Goal: Task Accomplishment & Management: Manage account settings

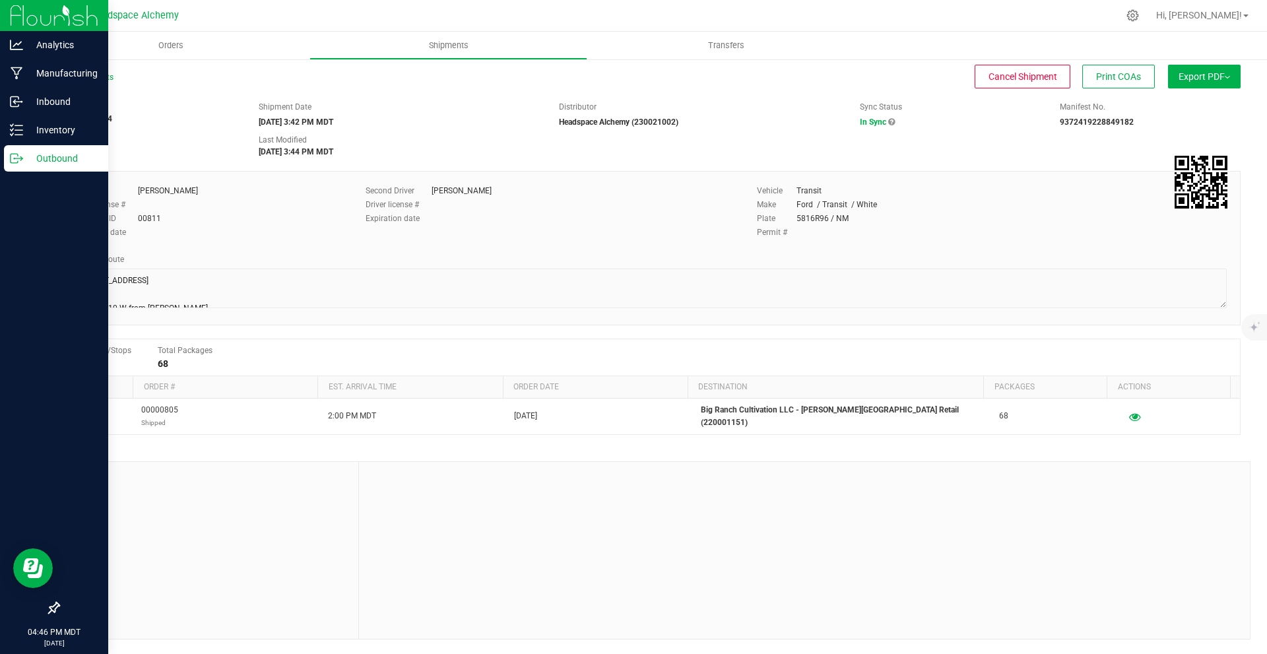
click at [36, 166] on p "Outbound" at bounding box center [62, 158] width 79 height 16
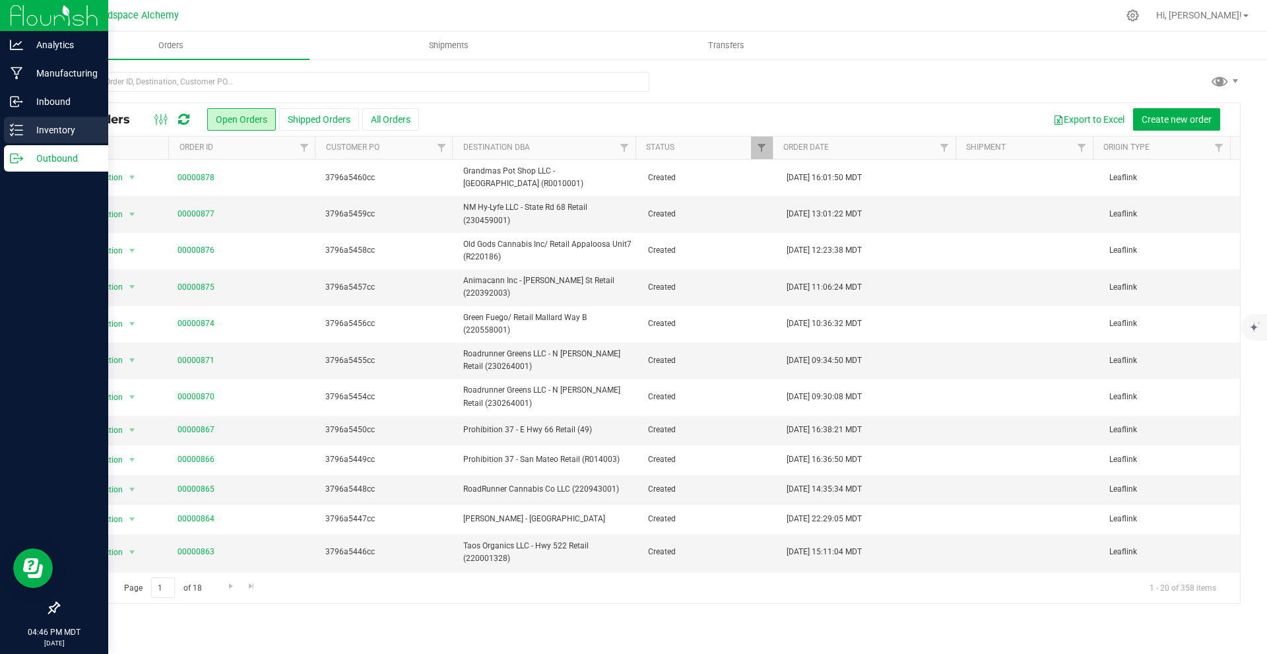
click at [10, 127] on icon at bounding box center [16, 129] width 13 height 13
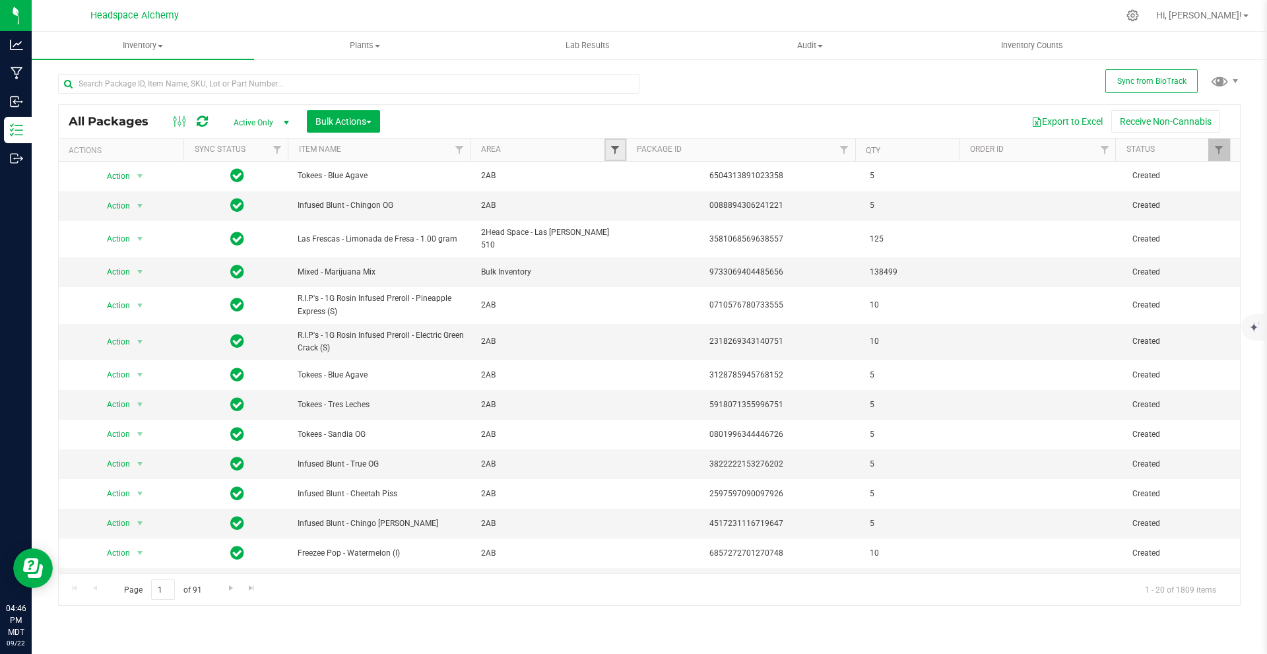
click at [618, 150] on span "Filter" at bounding box center [615, 150] width 11 height 11
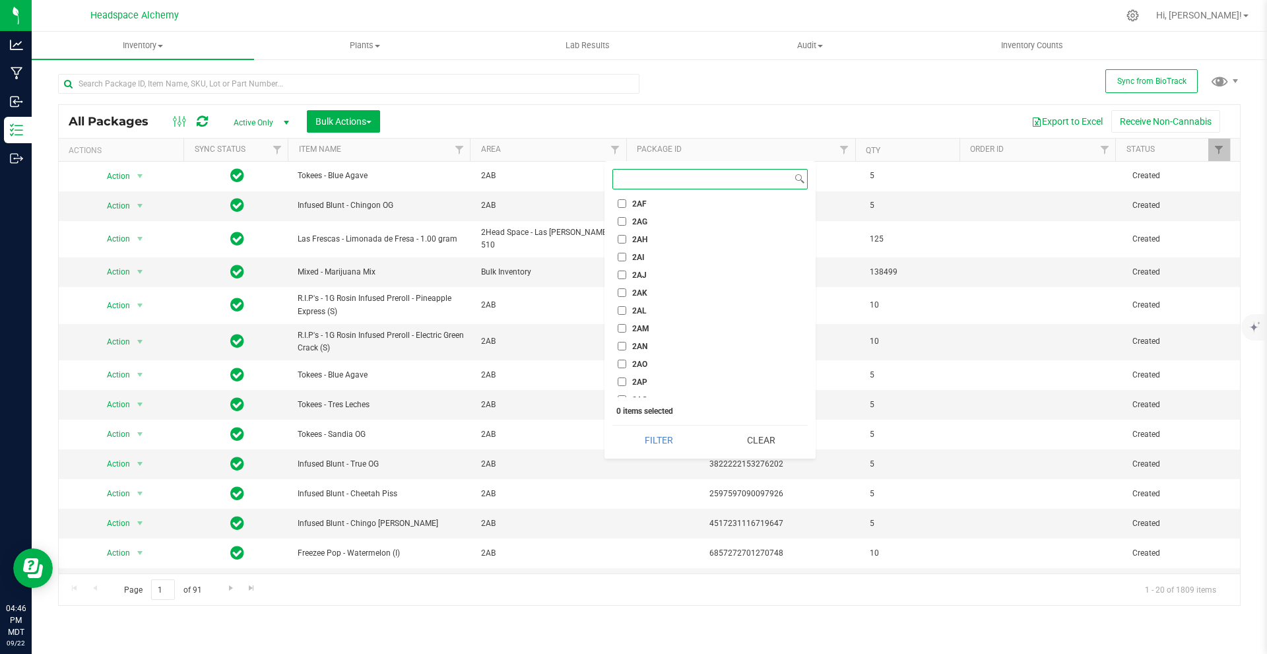
scroll to position [1254, 0]
click at [621, 220] on input "2AF" at bounding box center [622, 217] width 9 height 9
checkbox input "true"
click at [665, 439] on button "Filter" at bounding box center [658, 440] width 93 height 29
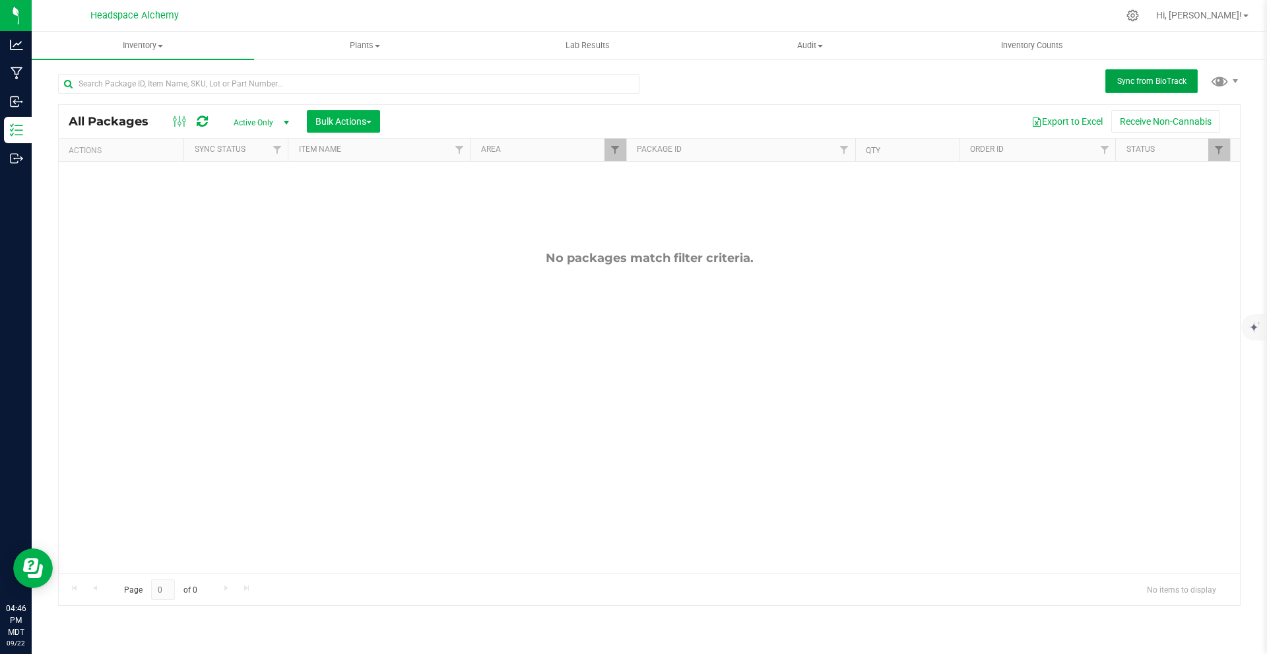
click at [1181, 81] on span "Sync from BioTrack" at bounding box center [1151, 81] width 69 height 9
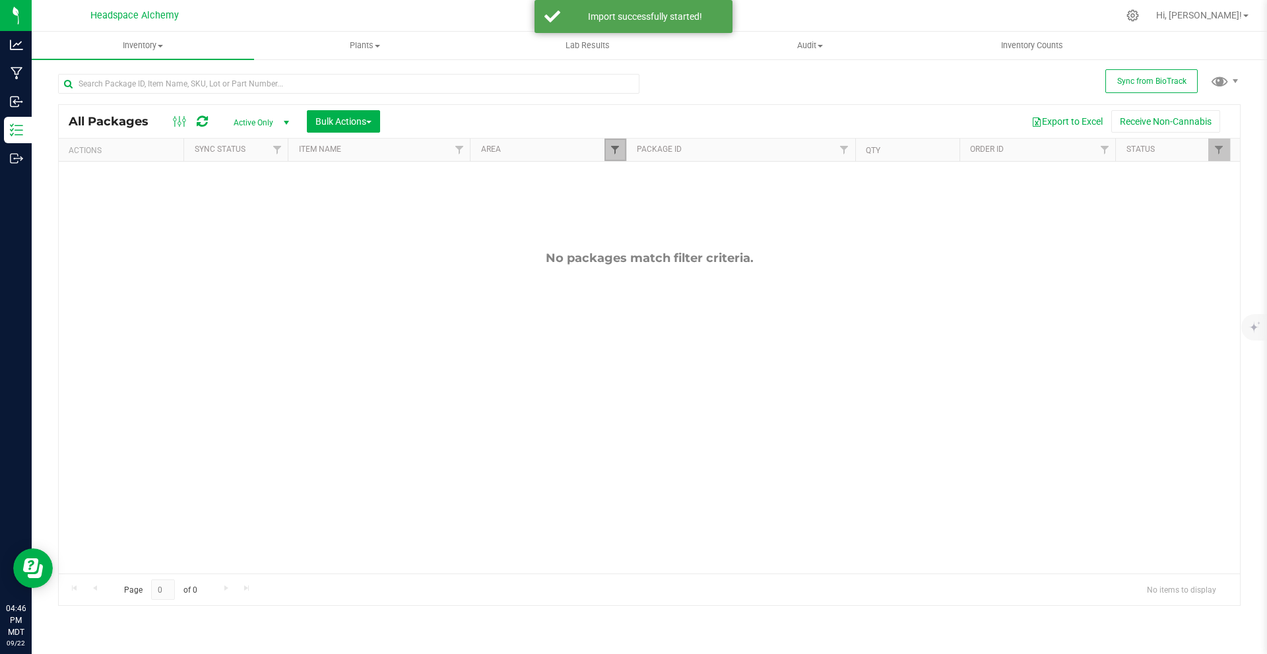
click at [618, 152] on span "Filter" at bounding box center [615, 150] width 11 height 11
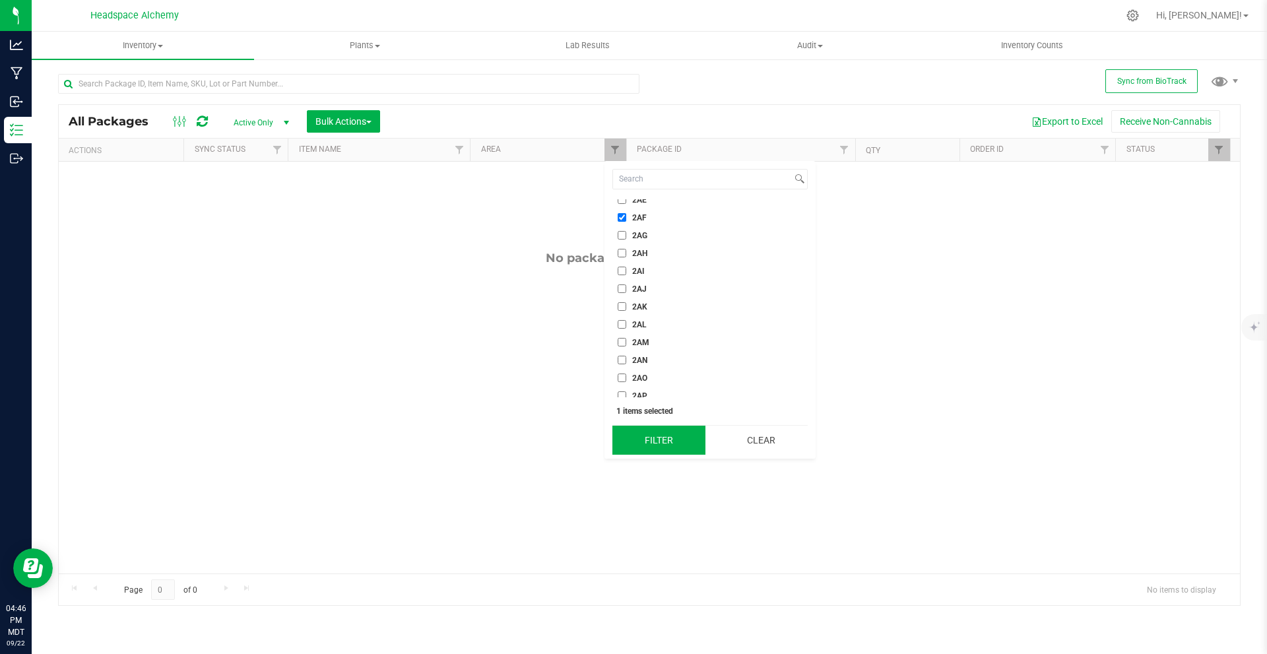
click at [673, 435] on button "Filter" at bounding box center [658, 440] width 93 height 29
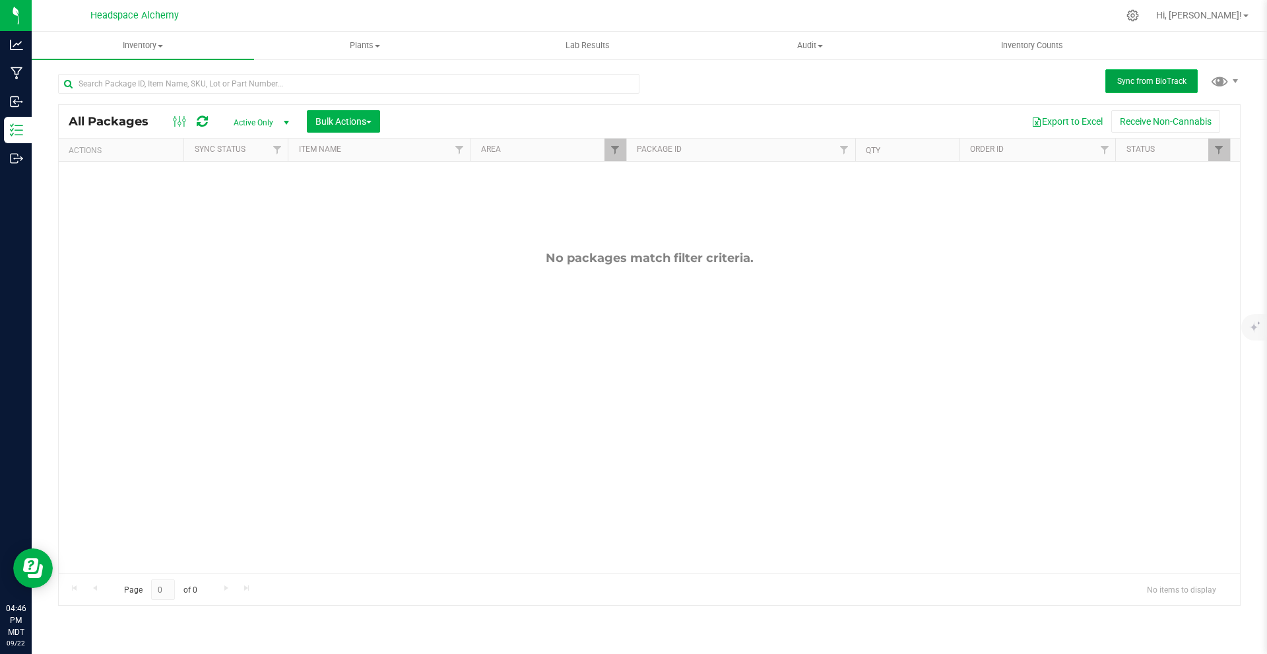
click at [1166, 83] on span "Sync from BioTrack" at bounding box center [1151, 81] width 69 height 9
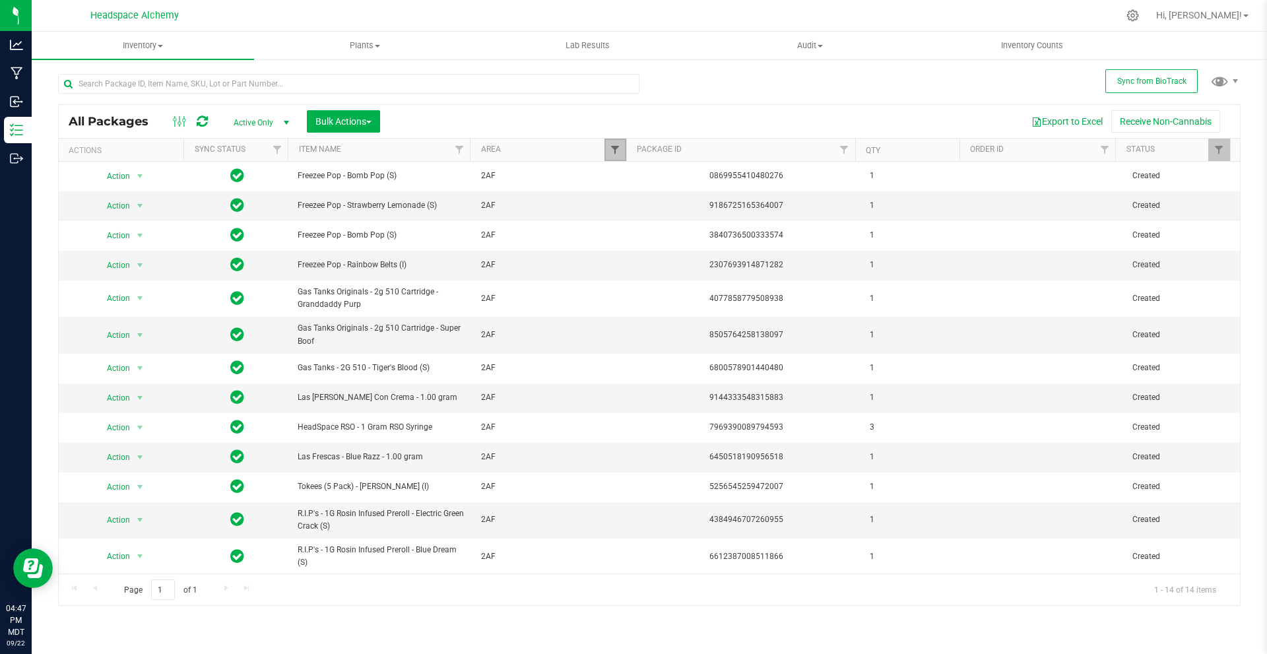
click at [617, 150] on span "Filter" at bounding box center [615, 150] width 11 height 11
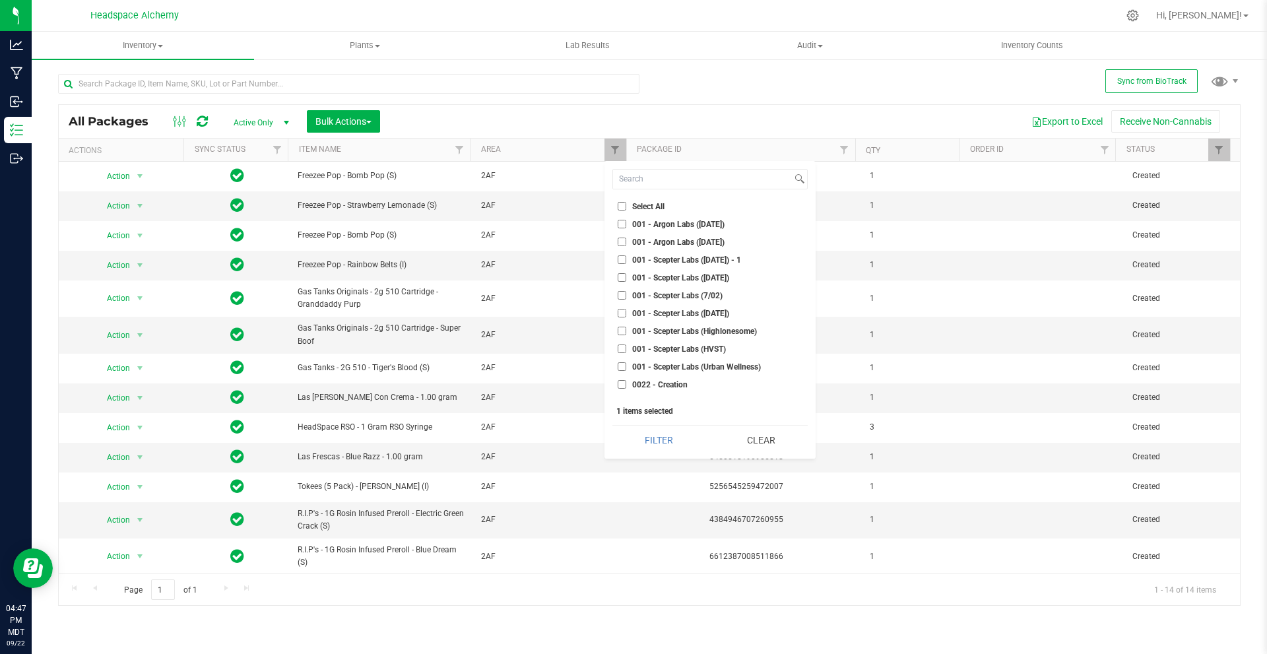
click at [778, 61] on div "All Packages Active Only Active Only Lab Samples Locked All External Internal B…" at bounding box center [649, 333] width 1182 height 544
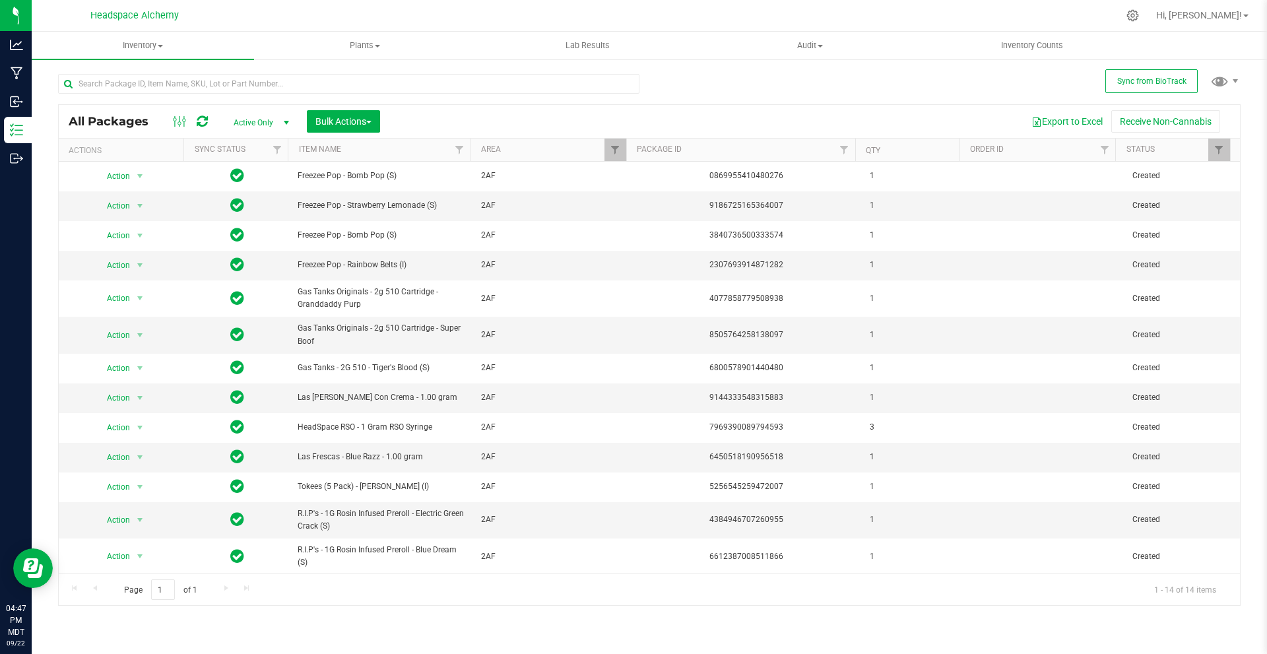
click at [385, 127] on div "Bulk Actions" at bounding box center [348, 121] width 83 height 22
click at [371, 121] on span "button" at bounding box center [368, 122] width 5 height 3
click at [385, 172] on span "Add to outbound order" at bounding box center [360, 175] width 90 height 11
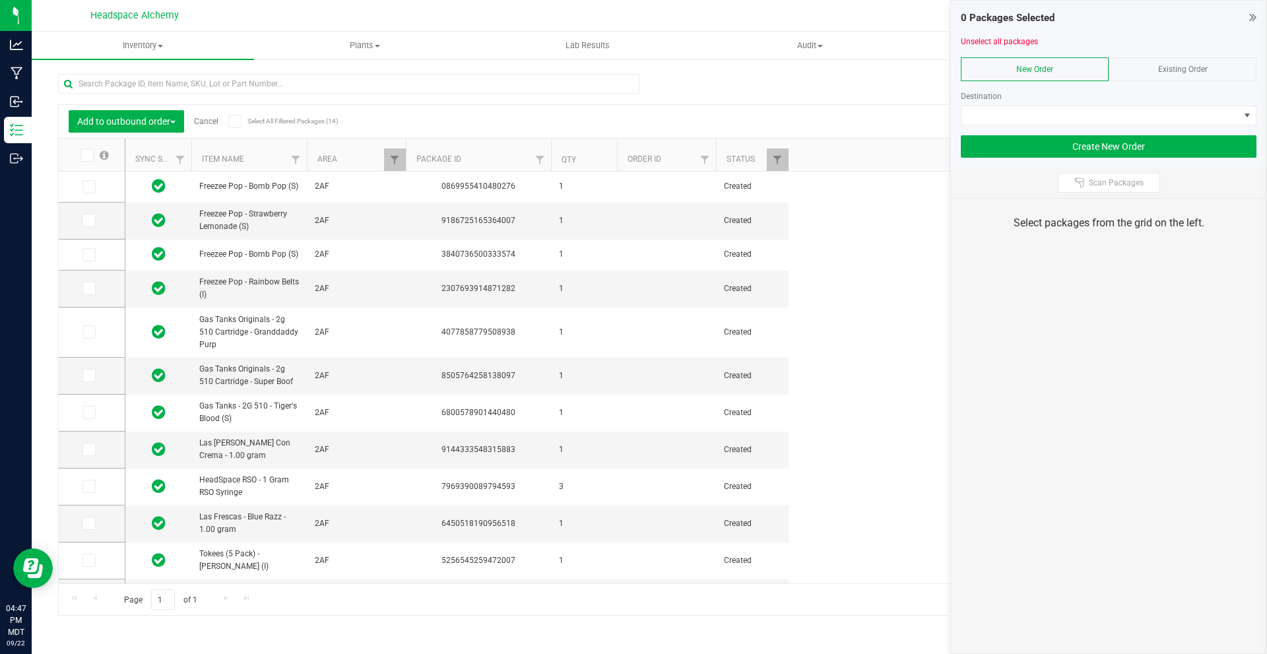
click at [1155, 69] on div "Existing Order" at bounding box center [1183, 69] width 148 height 24
click at [1089, 113] on span at bounding box center [1100, 115] width 278 height 18
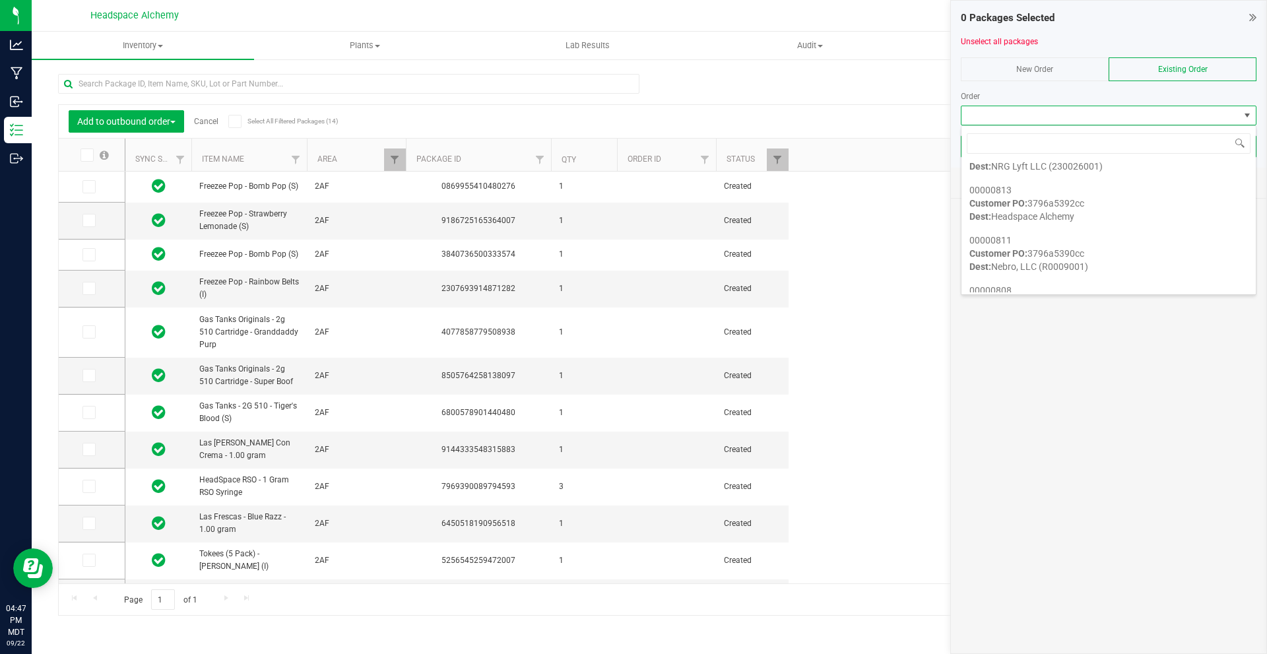
scroll to position [1716, 0]
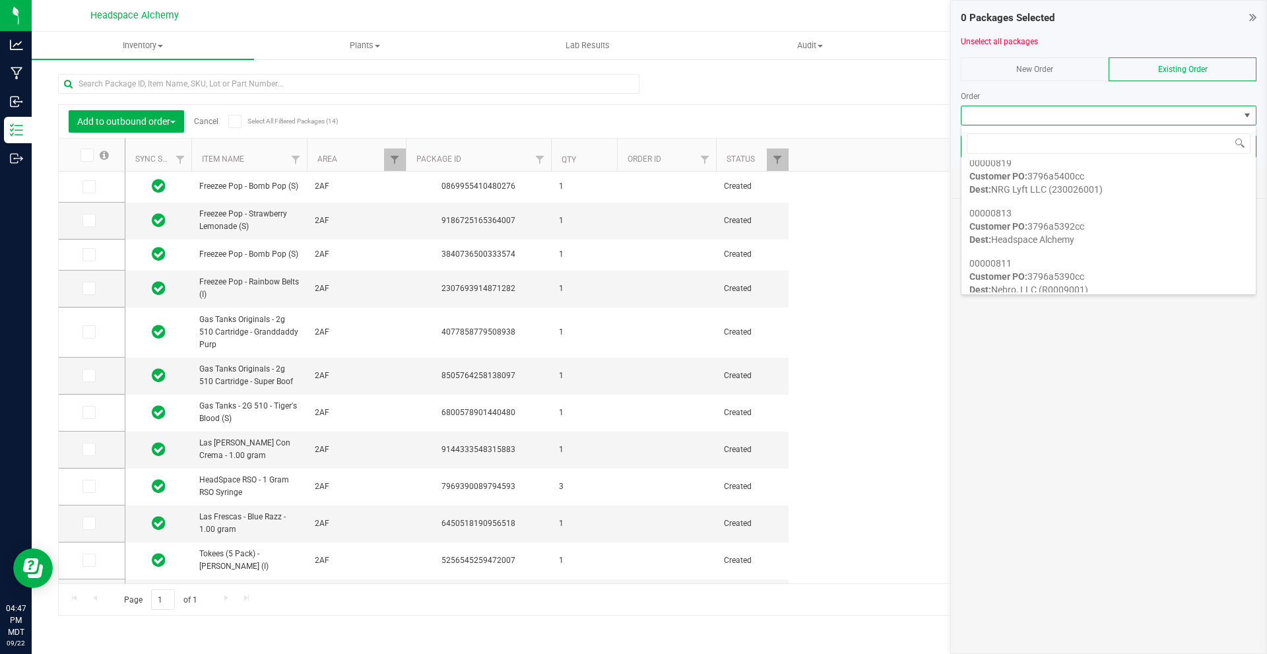
click at [737, 79] on div "Add to outbound order Cancel Select All Filtered Packages (14) Add to manufactu…" at bounding box center [649, 338] width 1182 height 554
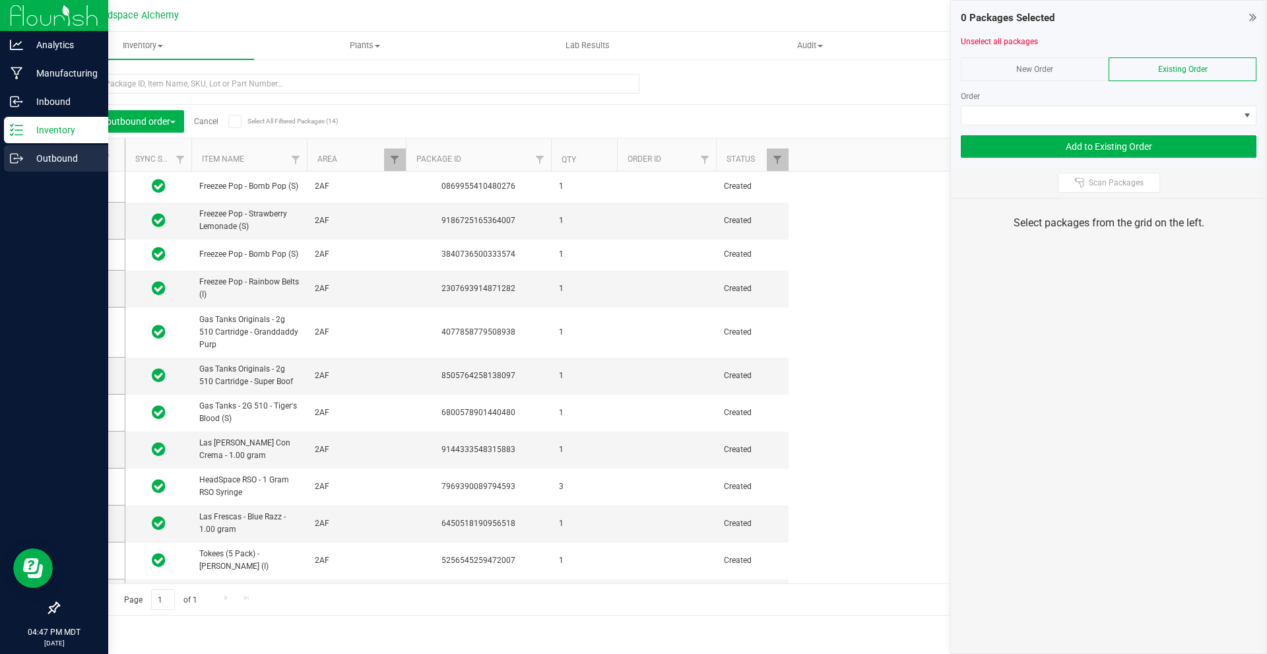
click at [52, 156] on p "Outbound" at bounding box center [62, 158] width 79 height 16
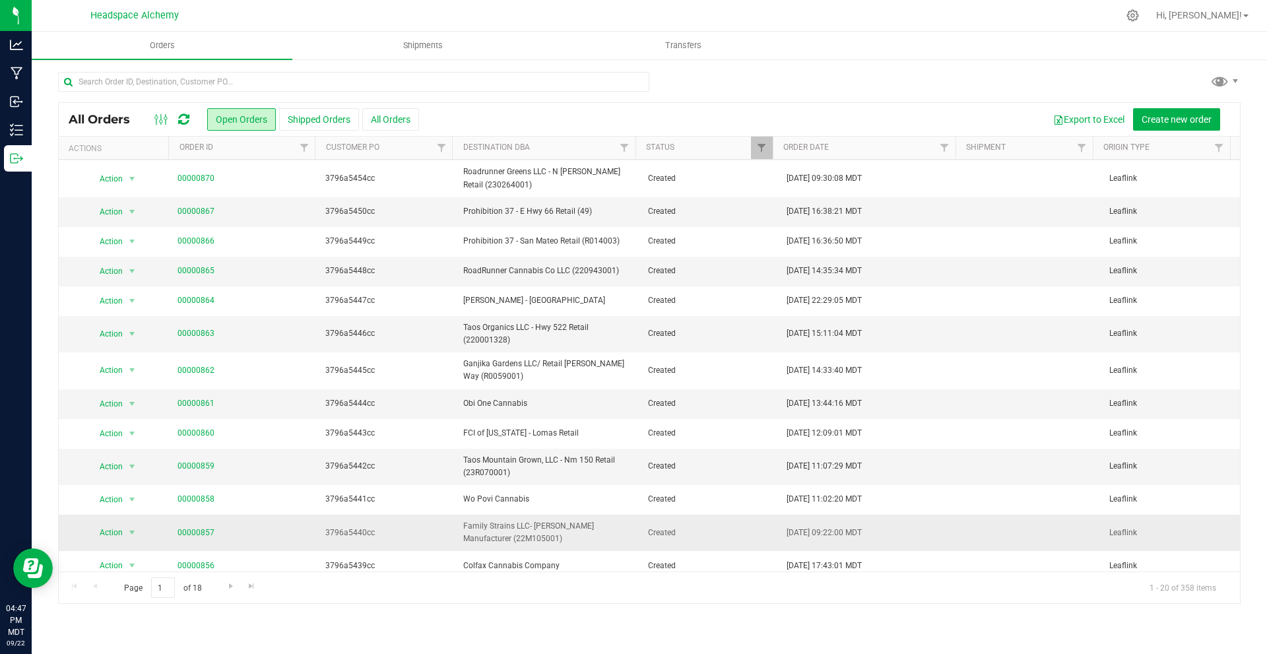
scroll to position [250, 0]
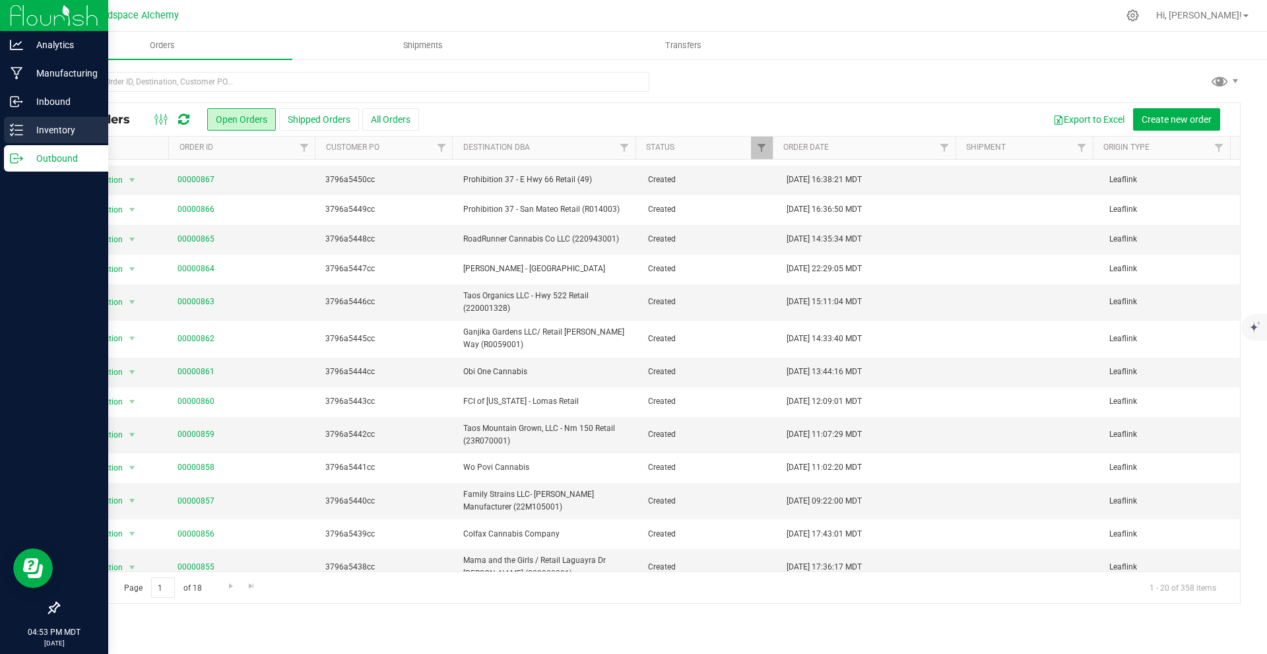
click at [27, 126] on p "Inventory" at bounding box center [62, 130] width 79 height 16
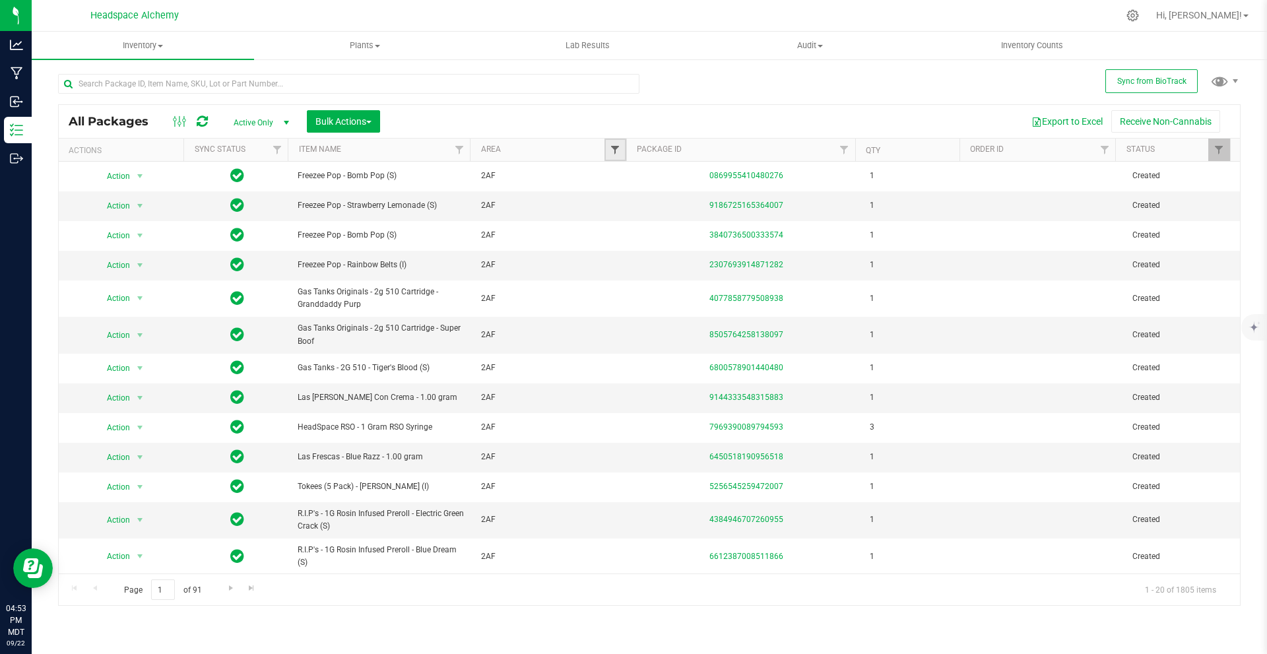
click at [616, 148] on span "Filter" at bounding box center [615, 150] width 11 height 11
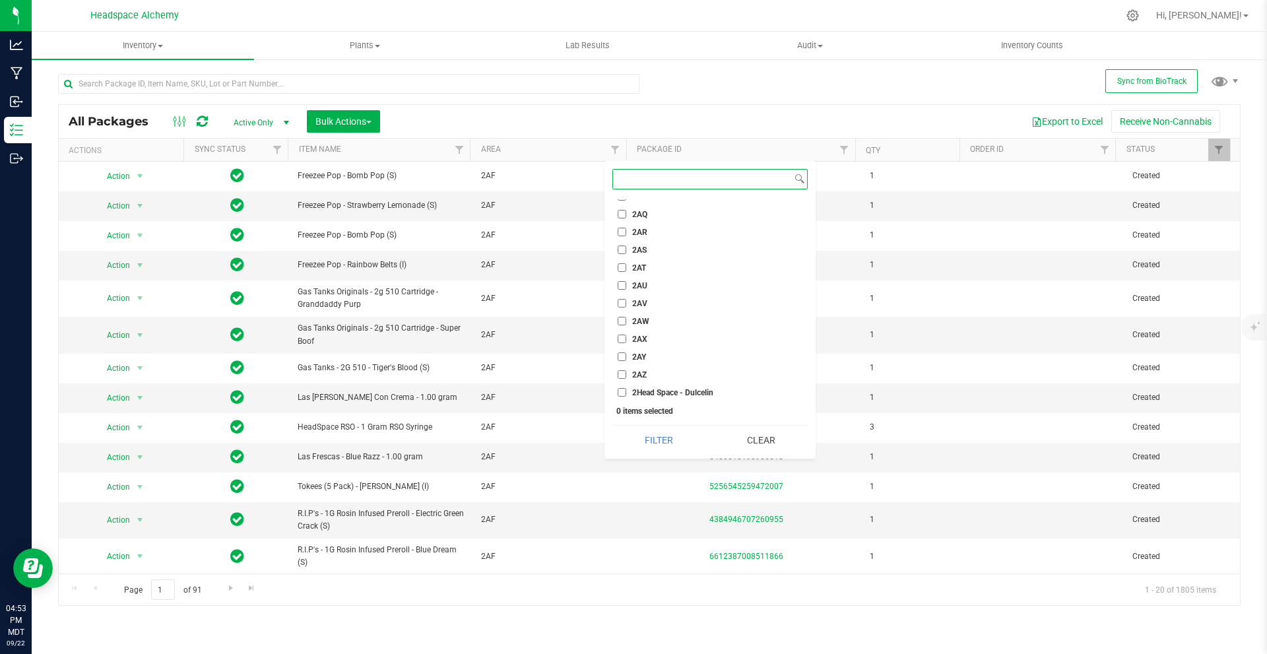
scroll to position [1518, 0]
click at [623, 238] on input "2AU" at bounding box center [622, 238] width 9 height 9
checkbox input "true"
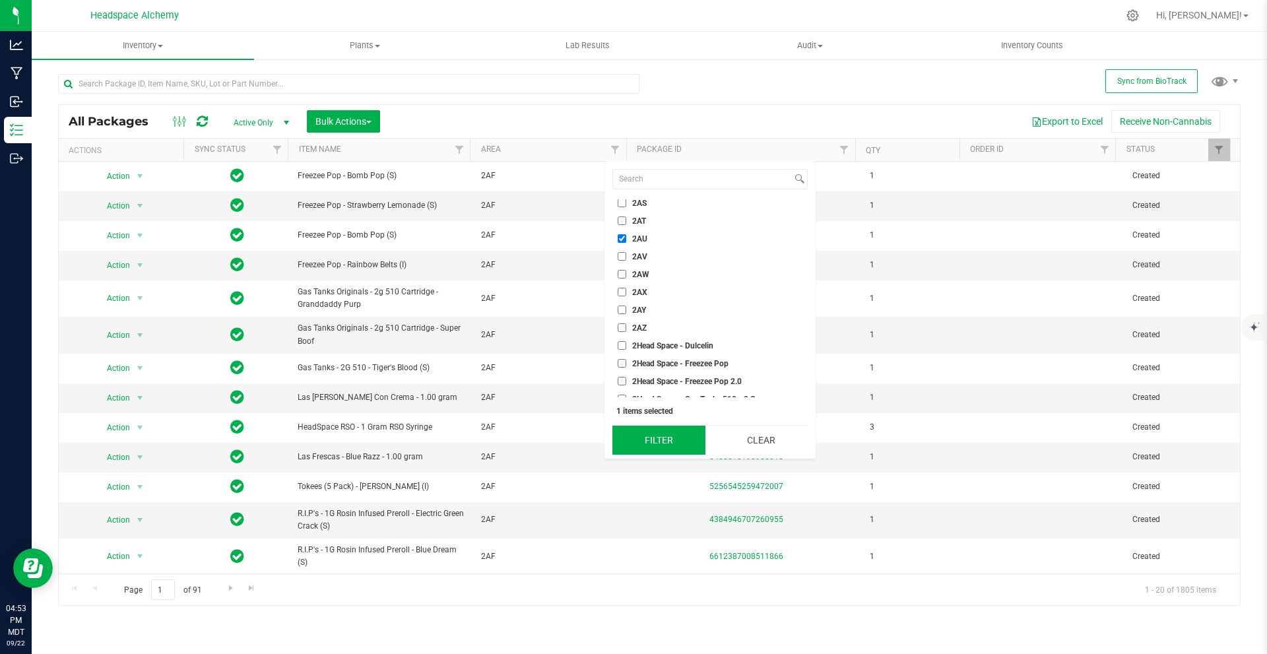
click at [678, 443] on button "Filter" at bounding box center [658, 440] width 93 height 29
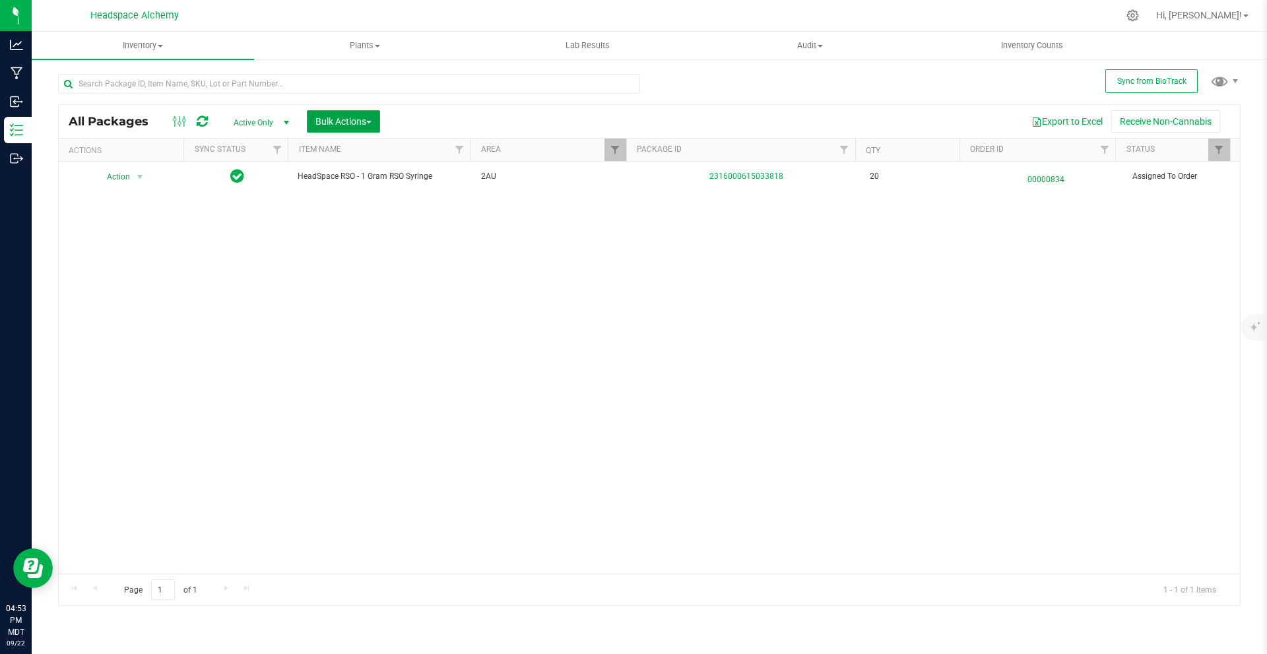
click at [317, 113] on button "Bulk Actions" at bounding box center [343, 121] width 73 height 22
click at [374, 176] on span "Add to outbound order" at bounding box center [360, 175] width 90 height 11
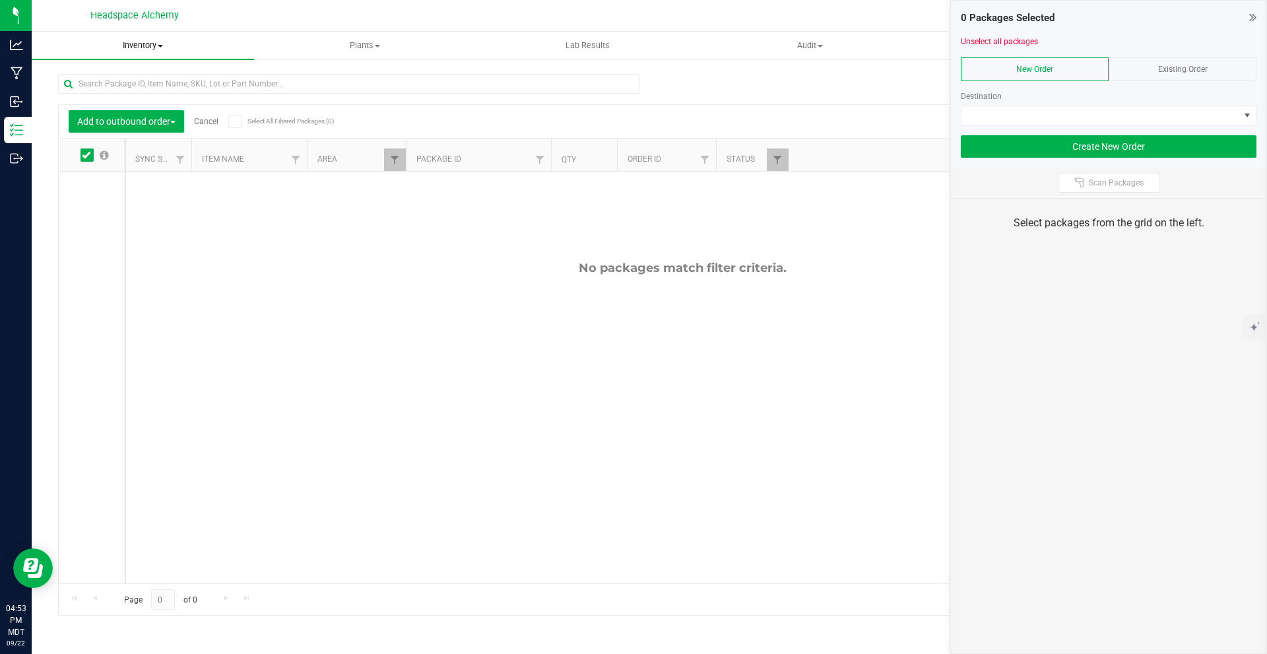
click at [145, 43] on span "Inventory" at bounding box center [143, 46] width 222 height 12
click at [112, 77] on span "All packages" at bounding box center [77, 79] width 90 height 11
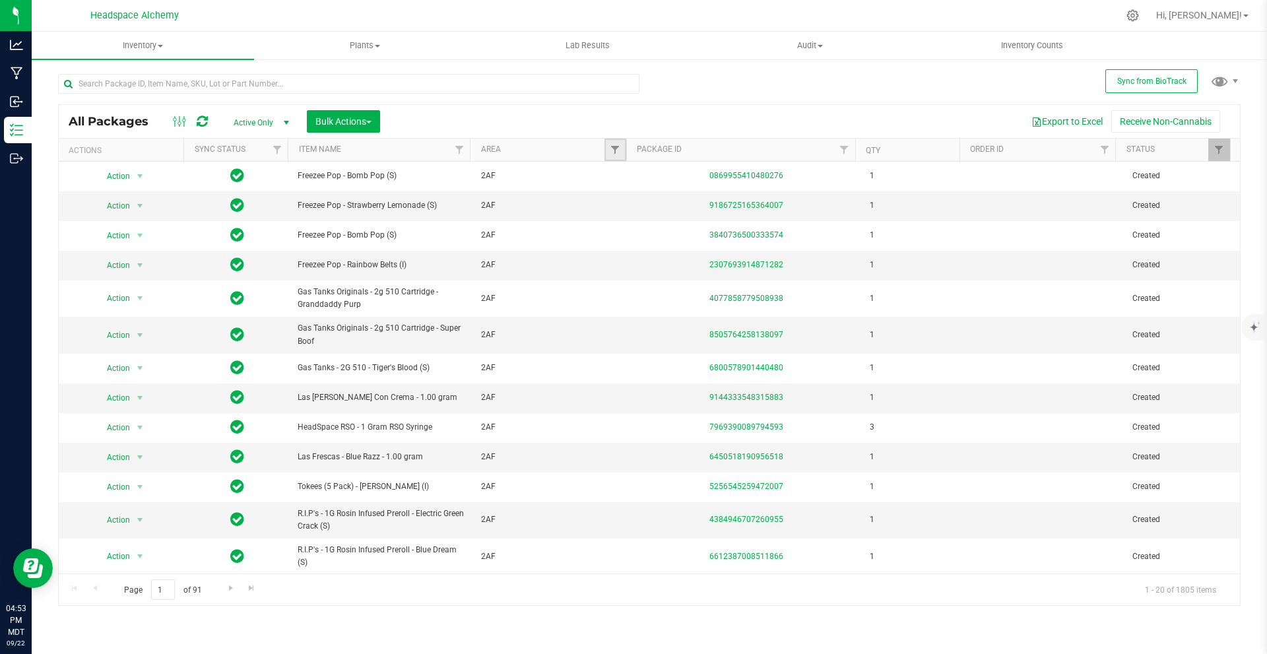
click at [622, 149] on link "Filter" at bounding box center [615, 150] width 22 height 22
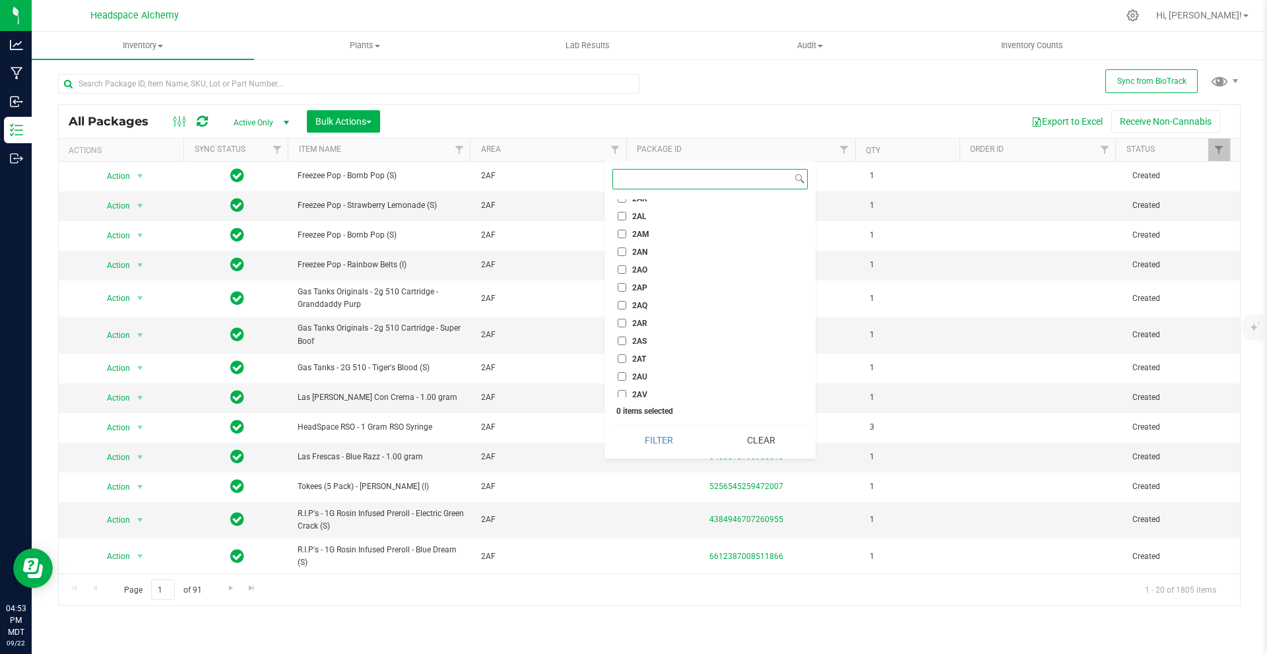
scroll to position [1452, 0]
click at [619, 305] on input "2AU" at bounding box center [622, 304] width 9 height 9
checkbox input "true"
click at [658, 440] on button "Filter" at bounding box center [658, 440] width 93 height 29
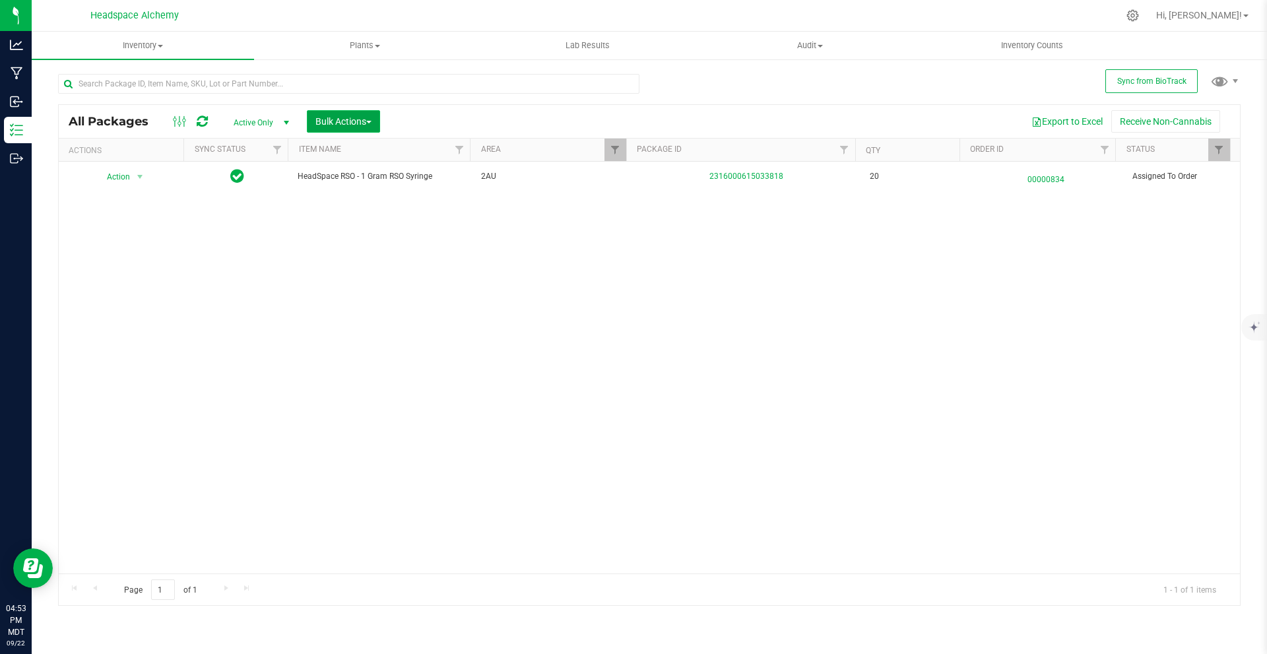
click at [364, 121] on span "Bulk Actions" at bounding box center [343, 121] width 56 height 11
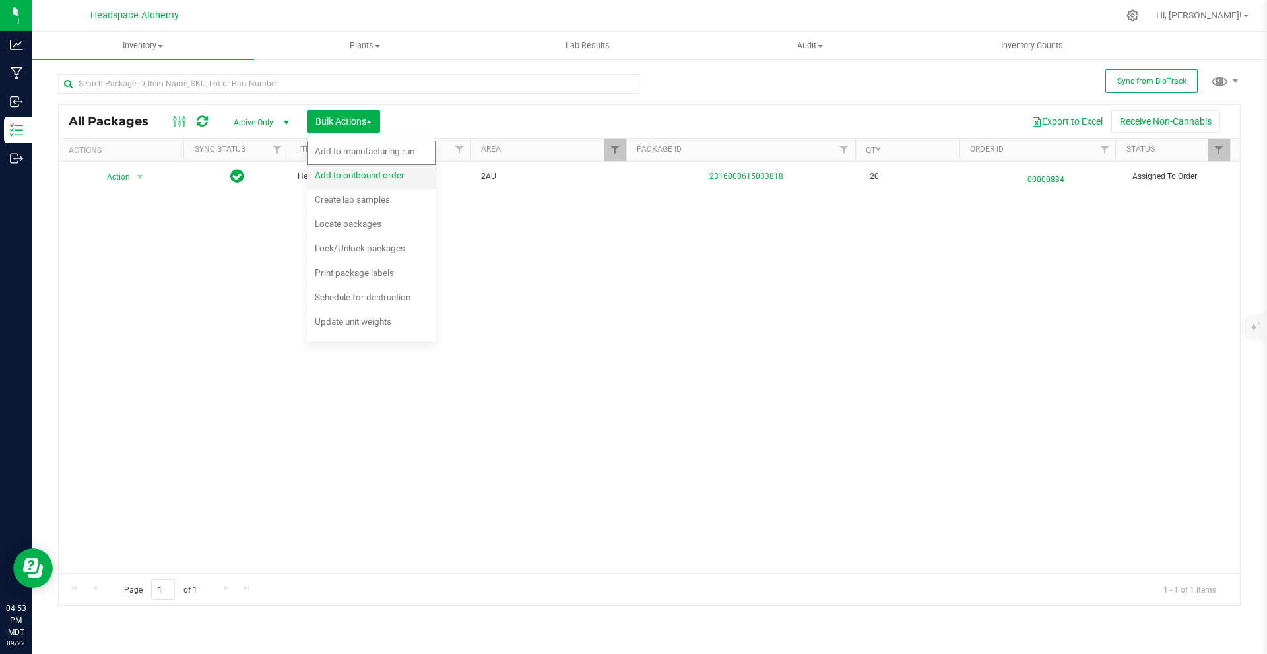
click at [375, 168] on div "Add to outbound order" at bounding box center [369, 176] width 108 height 21
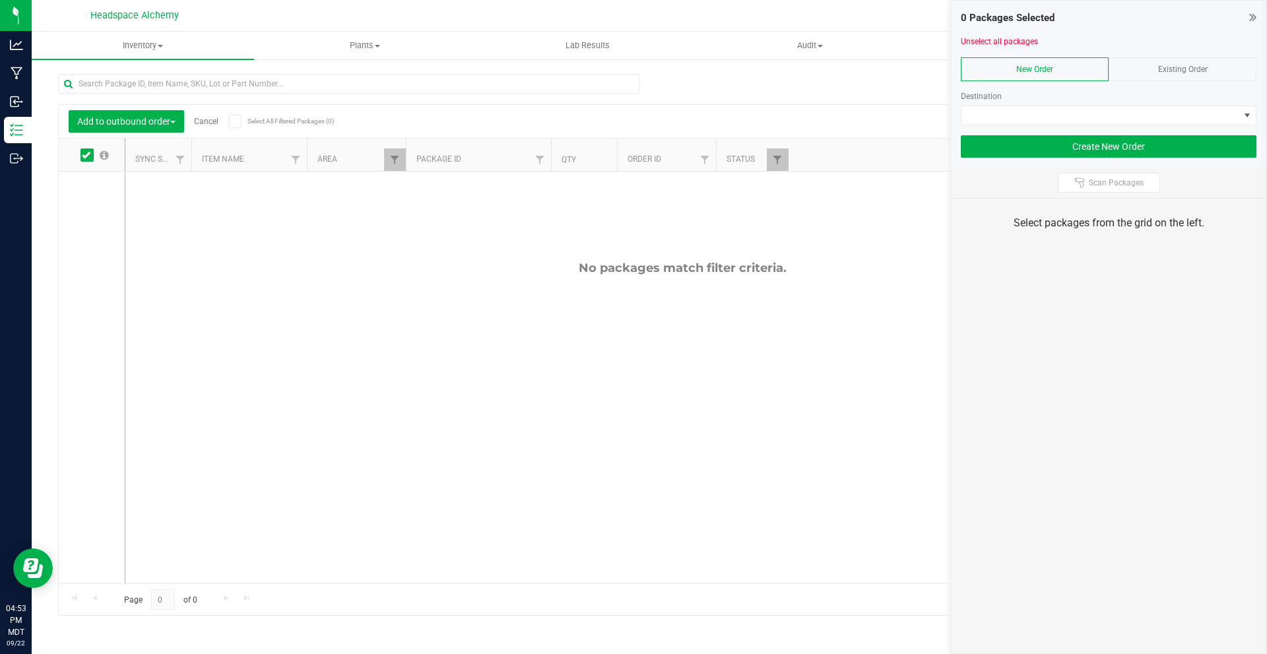
click at [1252, 15] on icon at bounding box center [1252, 17] width 7 height 13
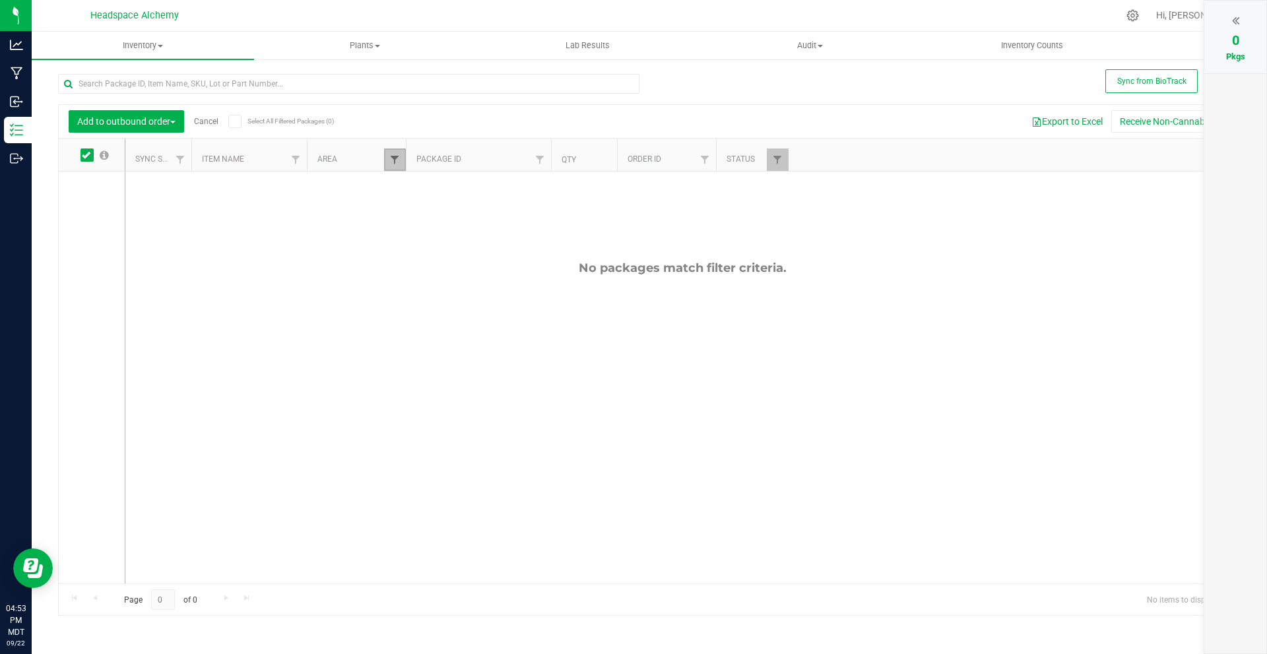
click at [398, 156] on span "Filter" at bounding box center [394, 159] width 11 height 11
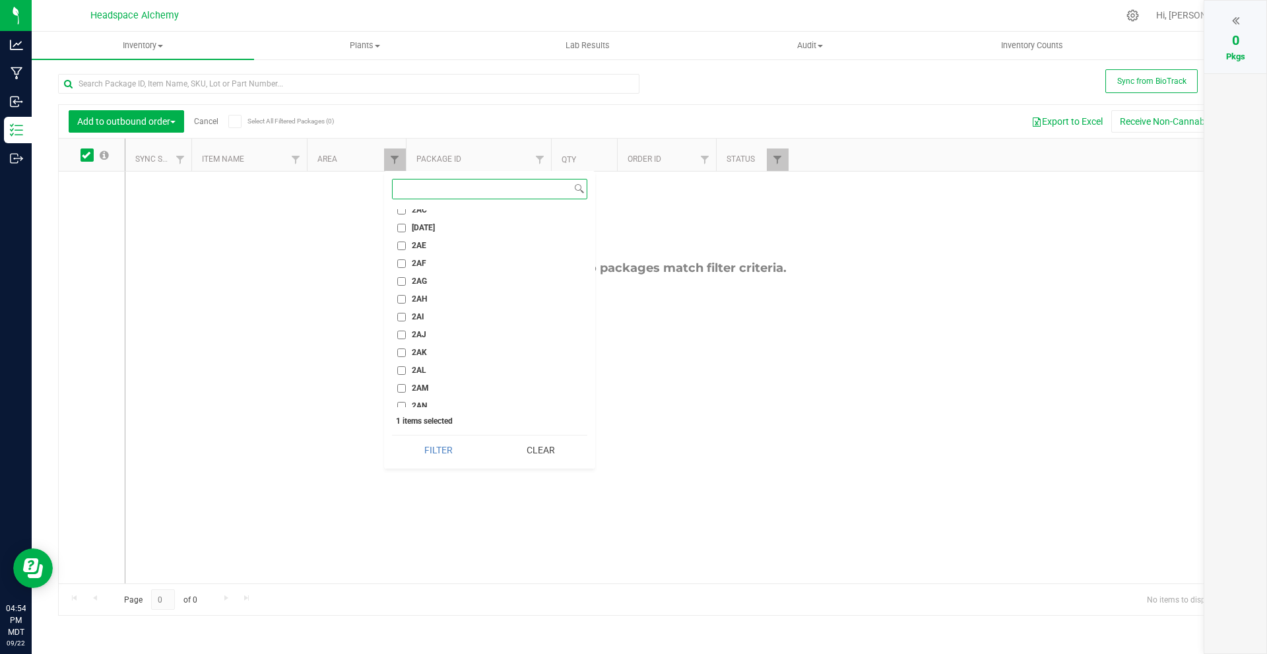
scroll to position [1386, 0]
click at [453, 458] on button "Filter" at bounding box center [438, 449] width 93 height 29
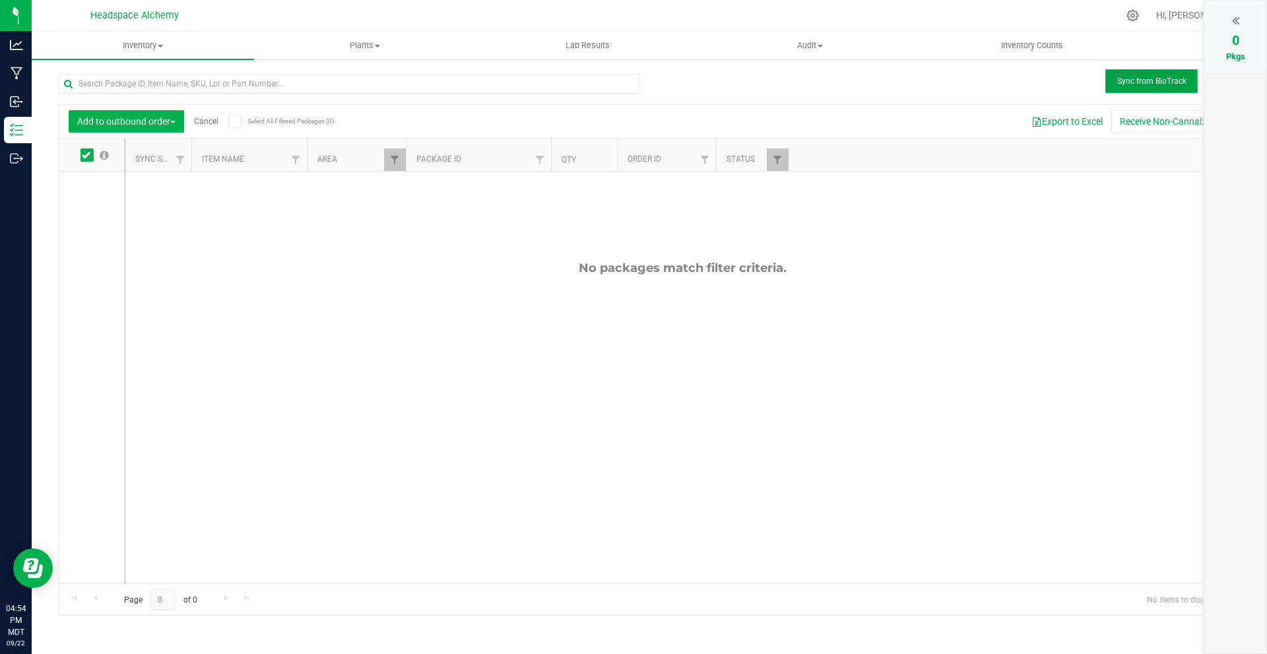
click at [1171, 84] on span "Sync from BioTrack" at bounding box center [1151, 81] width 69 height 9
click at [1164, 83] on span "Sync from BioTrack" at bounding box center [1151, 81] width 69 height 9
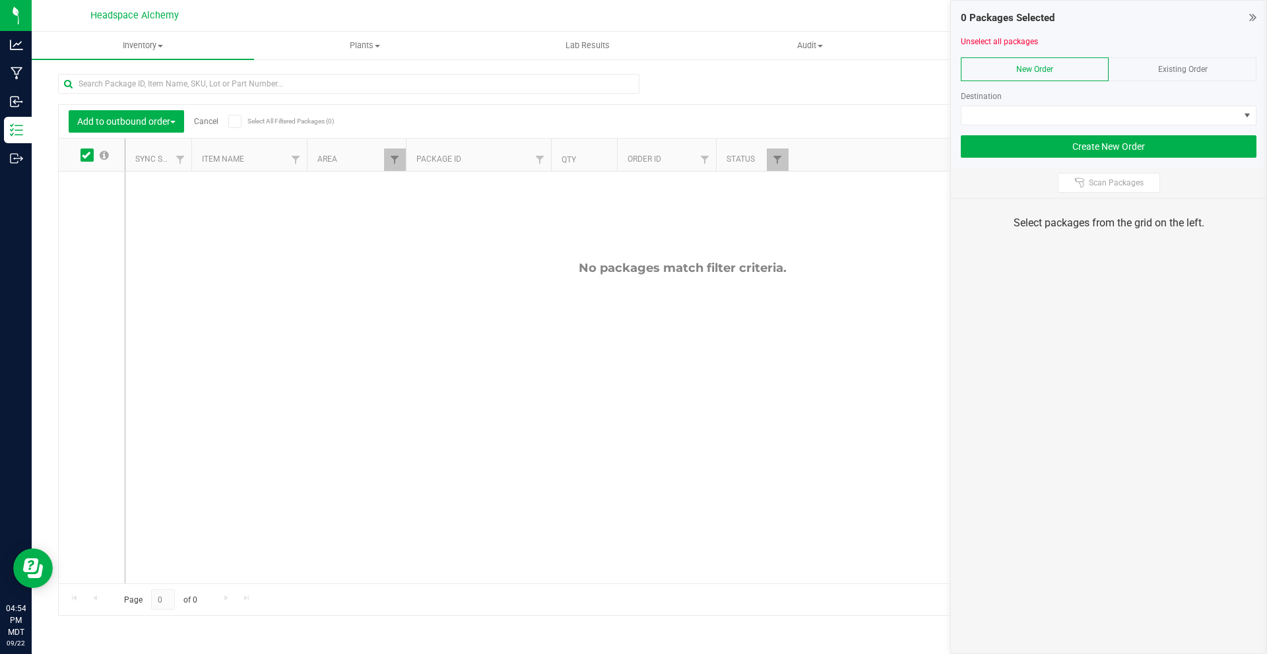
click at [1256, 24] on div "0 Packages Selected Unselect all packages New Order Existing Order Destination …" at bounding box center [1108, 84] width 315 height 167
click at [1252, 18] on icon at bounding box center [1252, 17] width 7 height 13
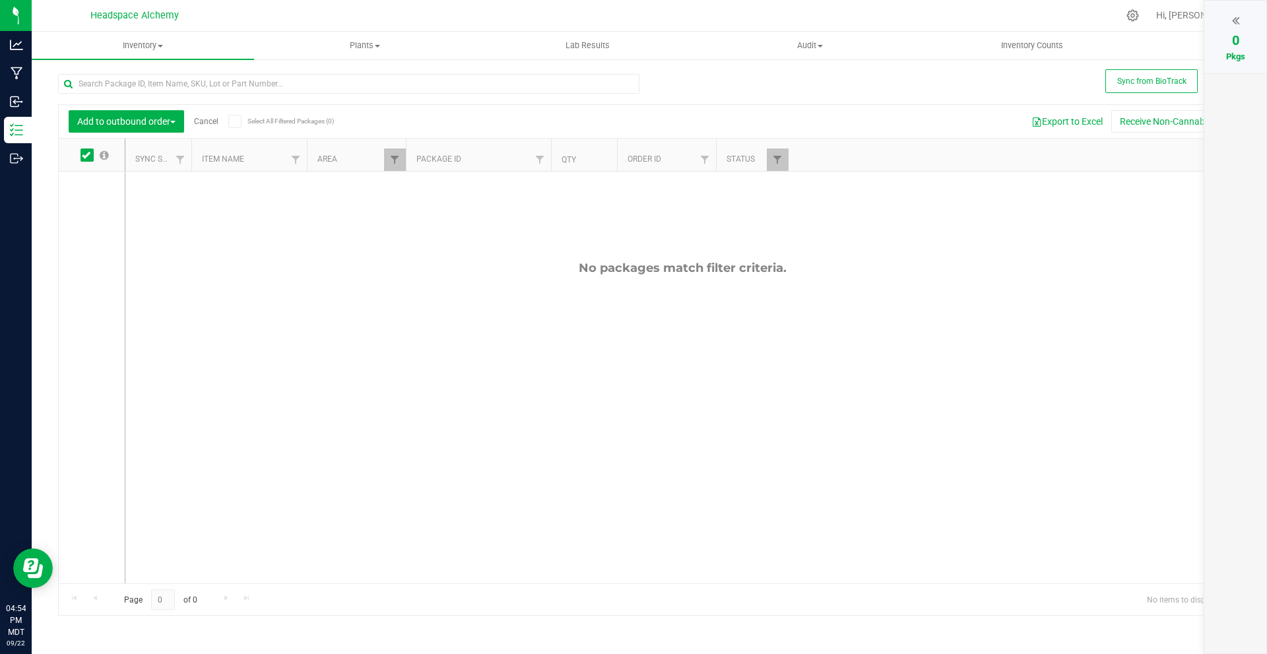
click at [84, 155] on icon at bounding box center [86, 155] width 9 height 0
click at [0, 0] on input "checkbox" at bounding box center [0, 0] width 0 height 0
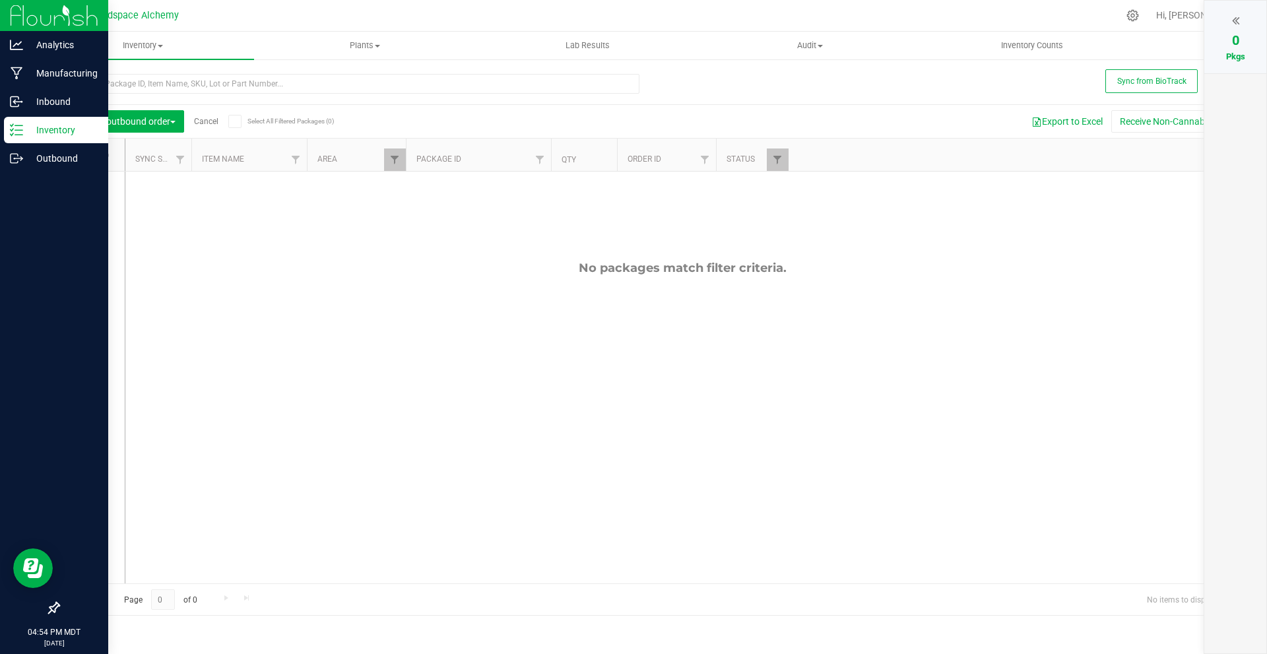
click at [19, 128] on icon at bounding box center [16, 129] width 13 height 13
click at [19, 129] on icon at bounding box center [16, 129] width 13 height 13
click at [45, 168] on div "Outbound" at bounding box center [56, 158] width 104 height 26
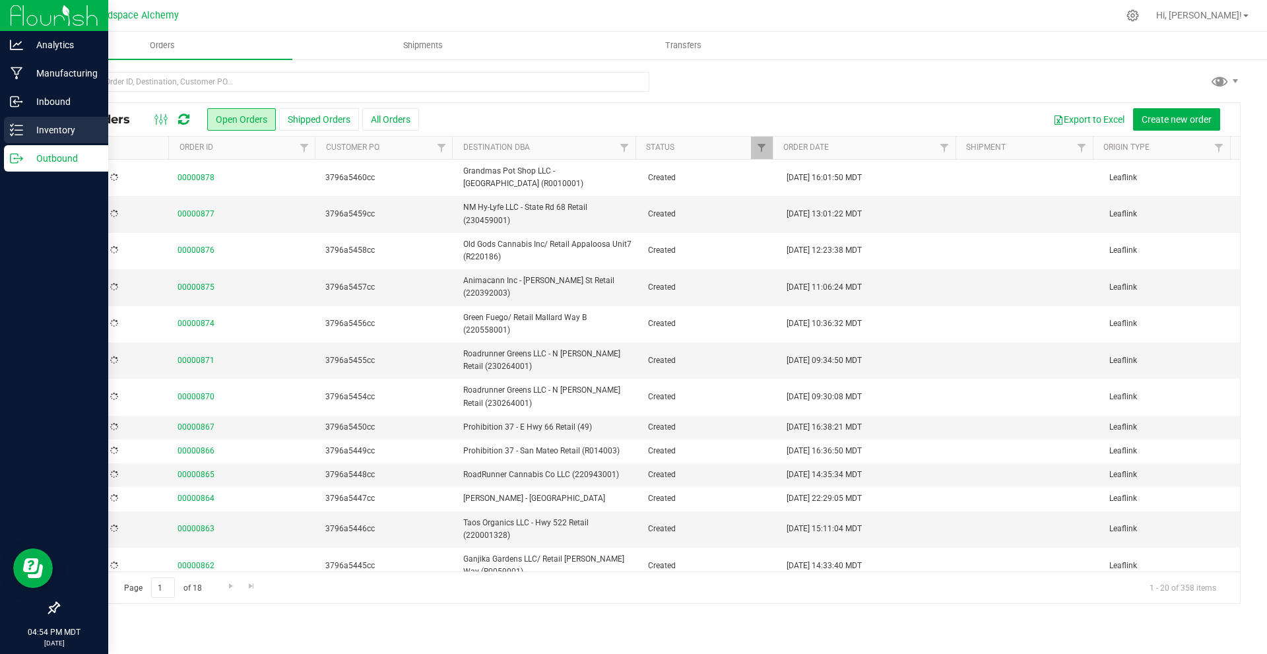
click at [46, 130] on p "Inventory" at bounding box center [62, 130] width 79 height 16
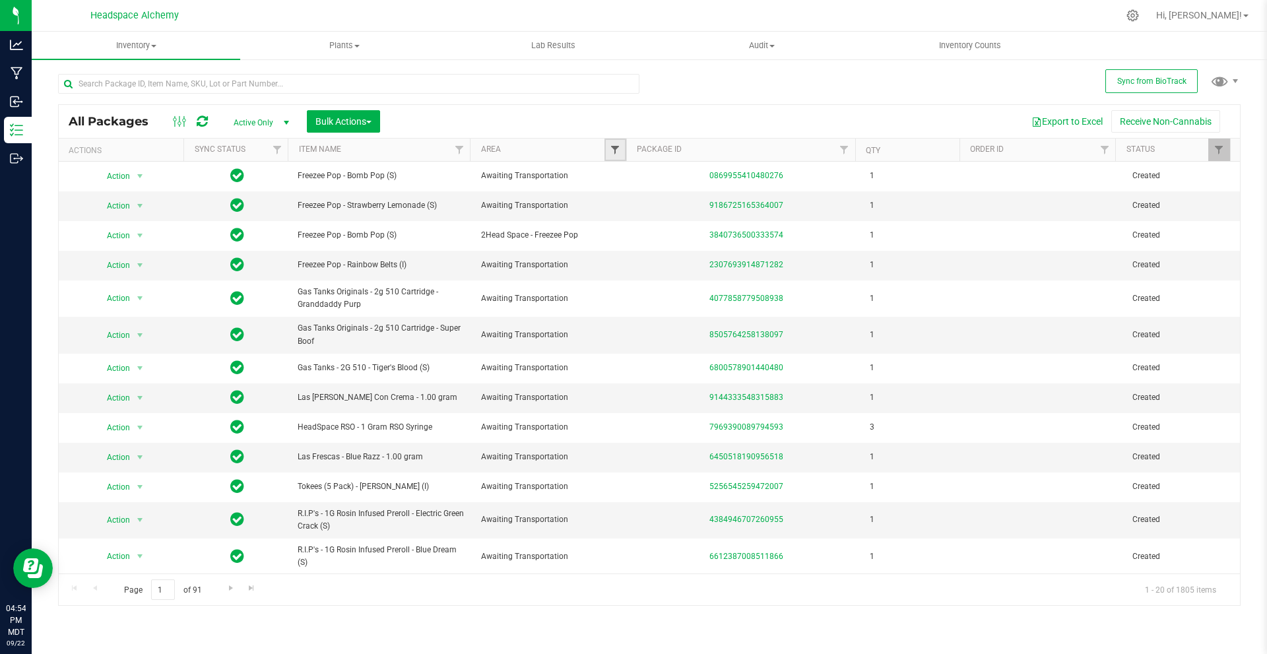
click at [612, 145] on span "Filter" at bounding box center [615, 150] width 11 height 11
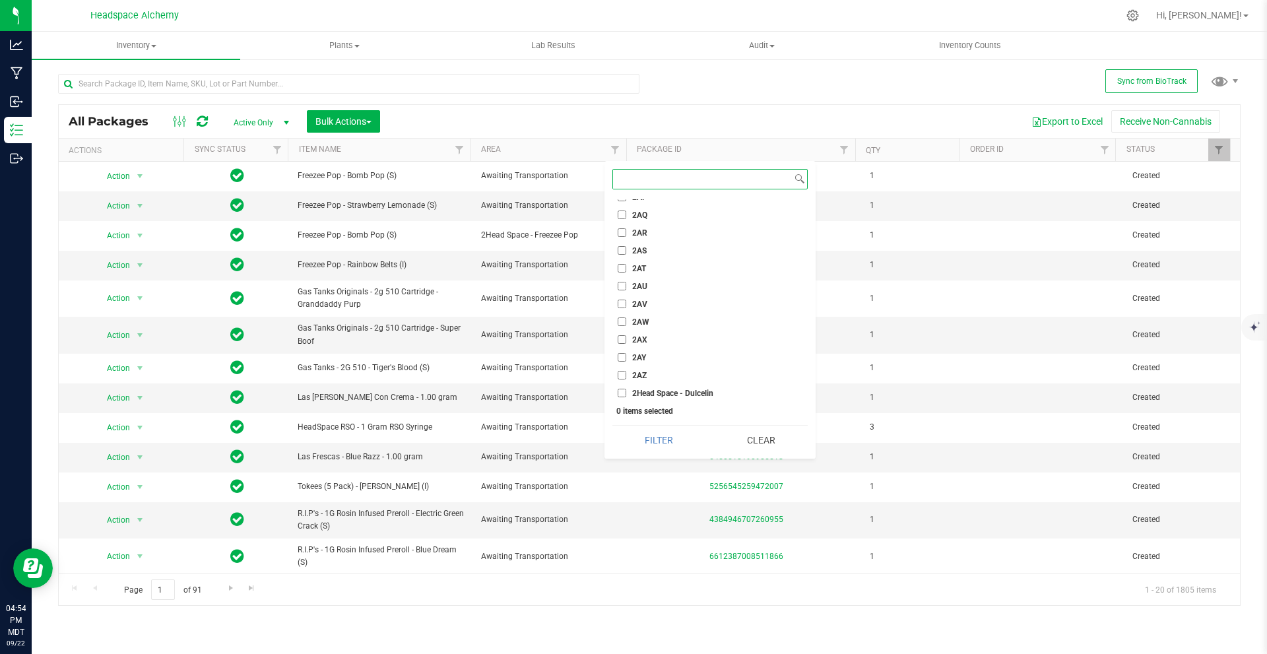
scroll to position [1452, 0]
click at [619, 304] on input "2AU" at bounding box center [622, 304] width 9 height 9
checkbox input "true"
click at [659, 433] on button "Filter" at bounding box center [658, 440] width 93 height 29
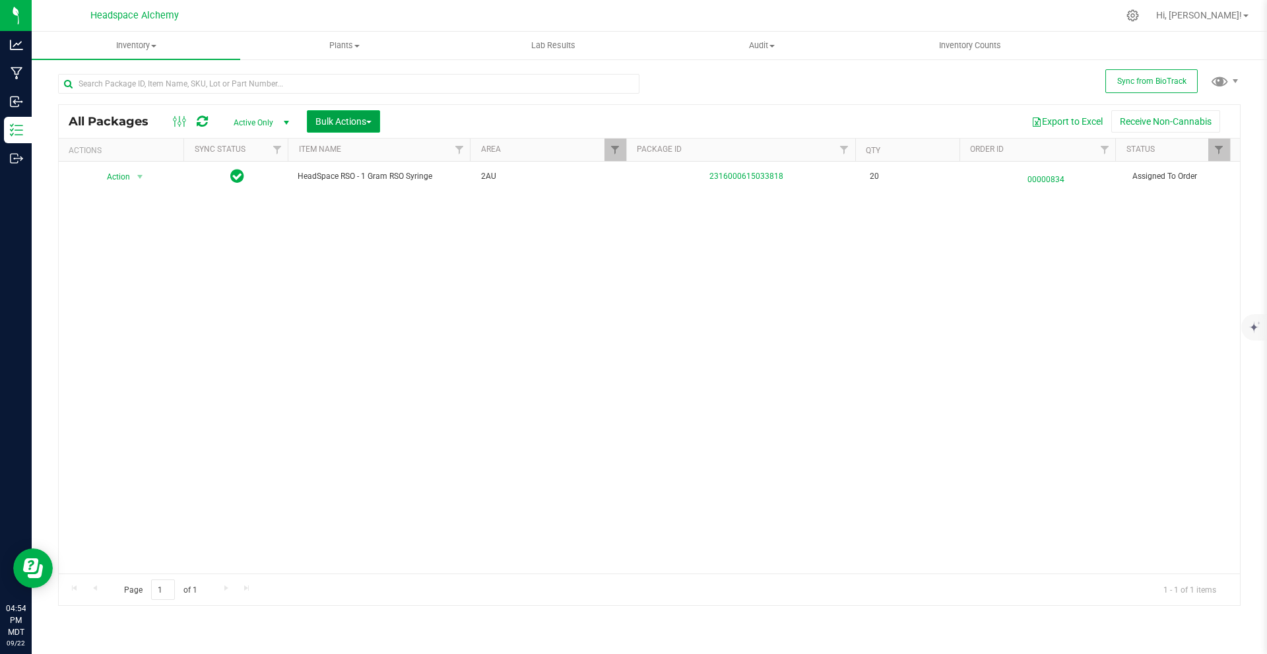
click at [350, 125] on span "Bulk Actions" at bounding box center [343, 121] width 56 height 11
click at [885, 297] on div "Action Action Edit attributes Global inventory Locate package Package audit log…" at bounding box center [649, 368] width 1181 height 412
click at [377, 120] on button "Bulk Actions" at bounding box center [343, 121] width 73 height 22
click at [477, 121] on div "Export to Excel Receive Non-Cannabis" at bounding box center [810, 121] width 840 height 22
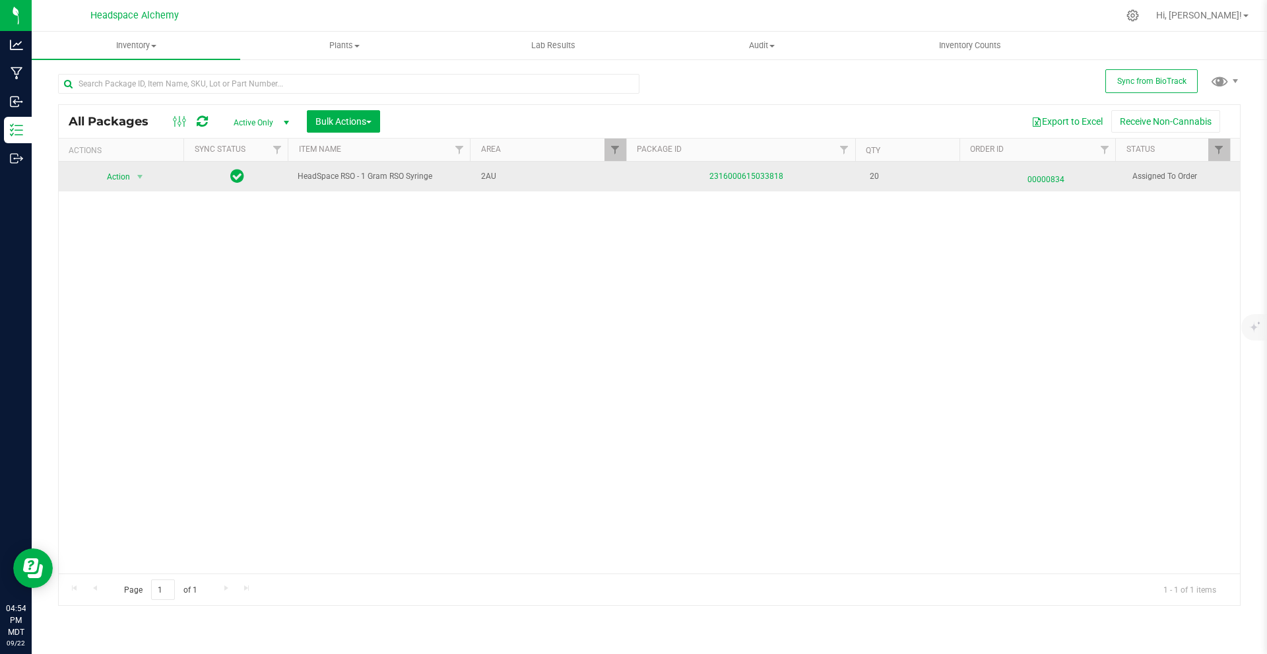
click at [1043, 176] on span "00000834" at bounding box center [1046, 176] width 142 height 19
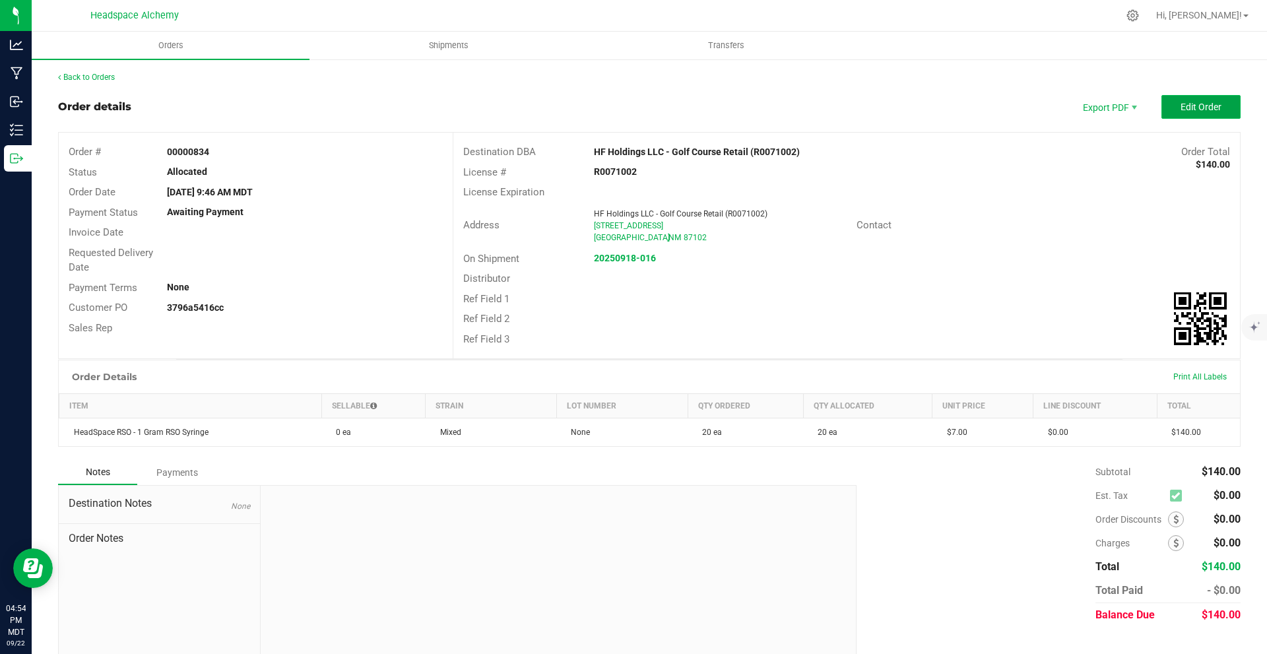
click at [1178, 113] on button "Edit Order" at bounding box center [1200, 107] width 79 height 24
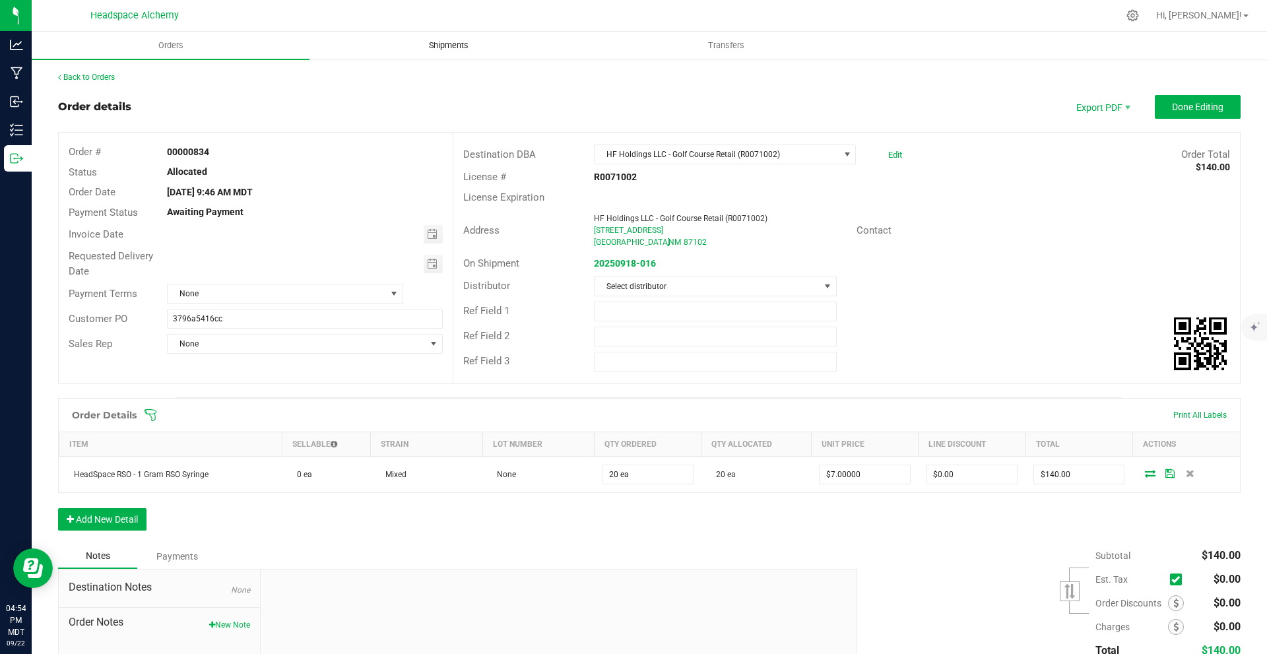
click at [449, 34] on uib-tab-heading "Shipments" at bounding box center [448, 45] width 276 height 26
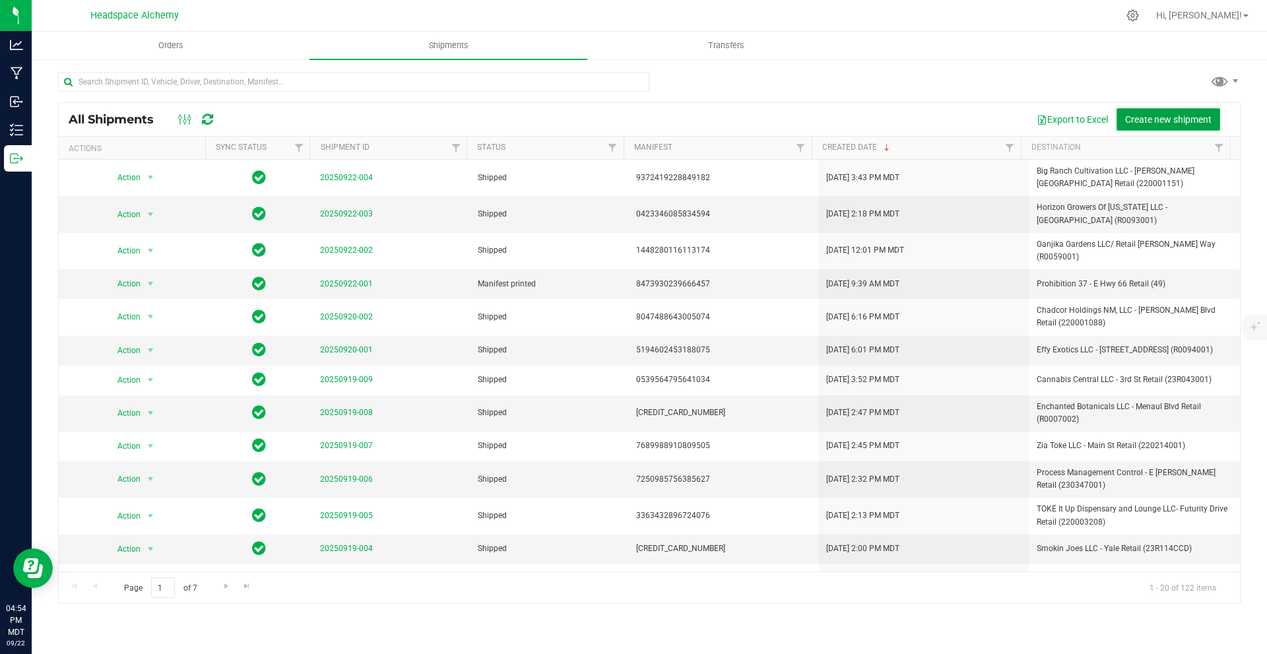
click at [1143, 112] on button "Create new shipment" at bounding box center [1168, 119] width 104 height 22
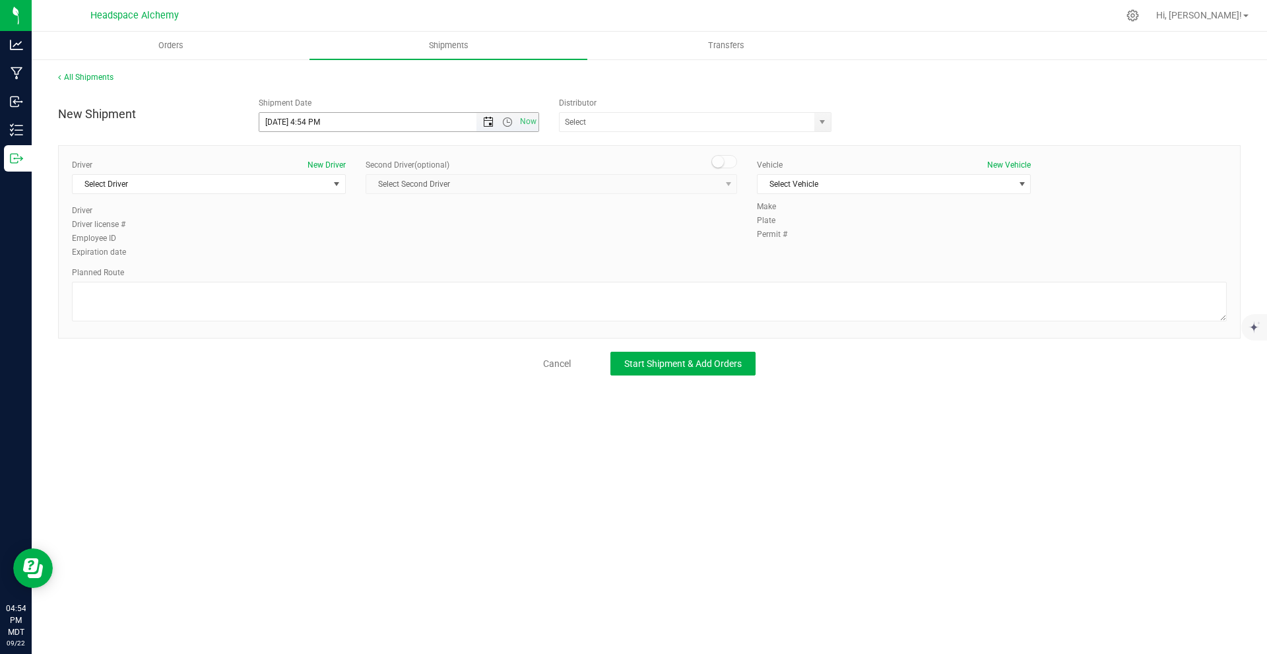
click at [495, 123] on span "Open the date view" at bounding box center [488, 122] width 22 height 11
click at [327, 250] on link "24" at bounding box center [328, 256] width 19 height 20
type input "9/24/2025 4:54 PM"
click at [693, 117] on input "text" at bounding box center [683, 122] width 247 height 18
click at [320, 183] on span "Select Driver" at bounding box center [201, 184] width 256 height 18
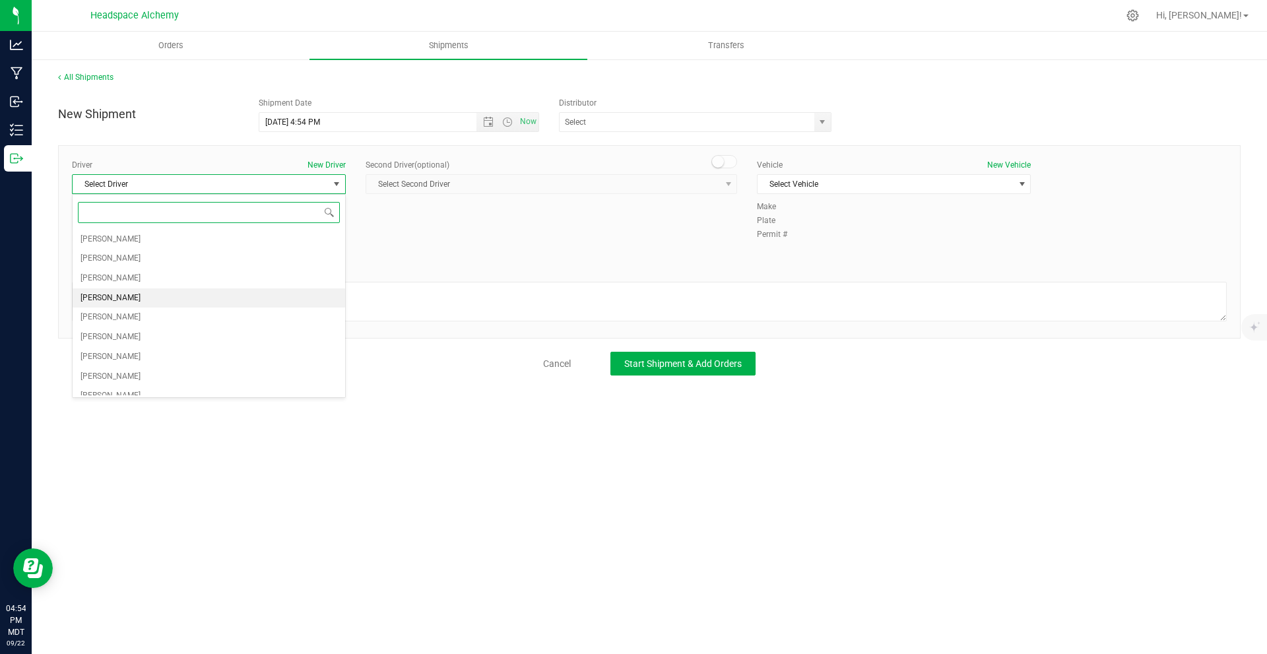
click at [145, 291] on li "Sherry Betts" at bounding box center [209, 298] width 273 height 20
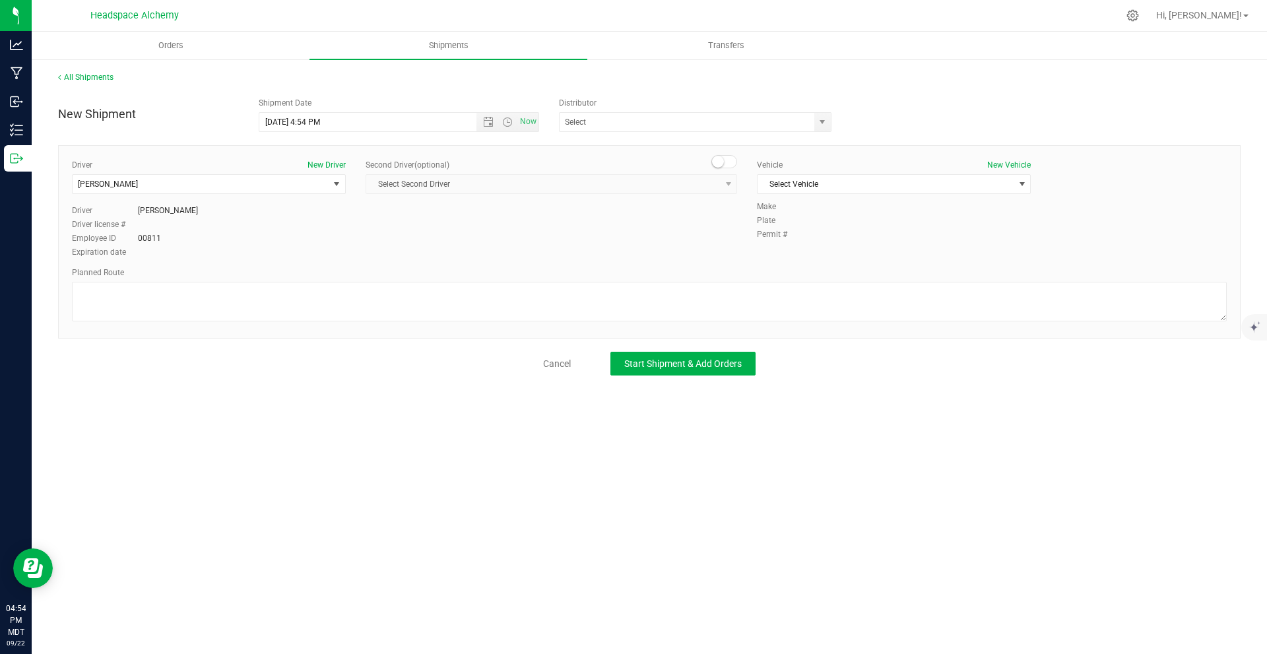
click at [722, 171] on div "Second Driver (optional) Select Second Driver Select Second Driver Angel Aguila…" at bounding box center [551, 182] width 371 height 46
click at [722, 160] on small at bounding box center [718, 162] width 12 height 12
click at [721, 186] on span "select" at bounding box center [728, 184] width 16 height 18
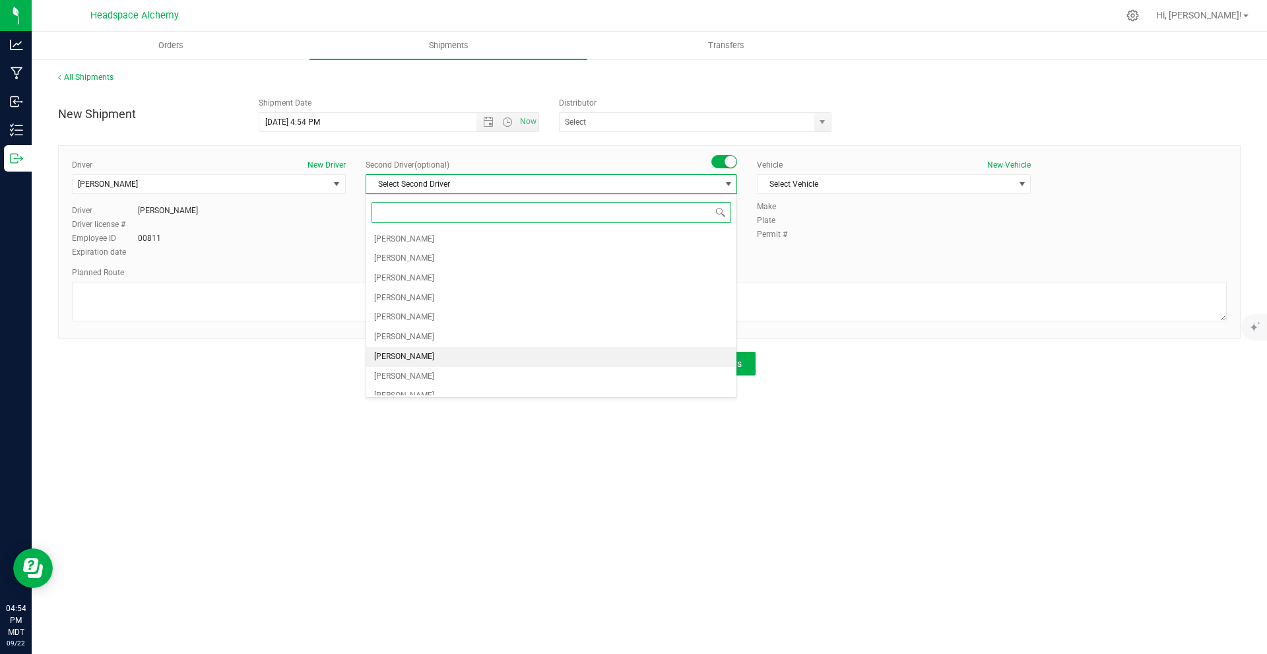
click at [406, 352] on span "Randy Delao" at bounding box center [404, 356] width 60 height 17
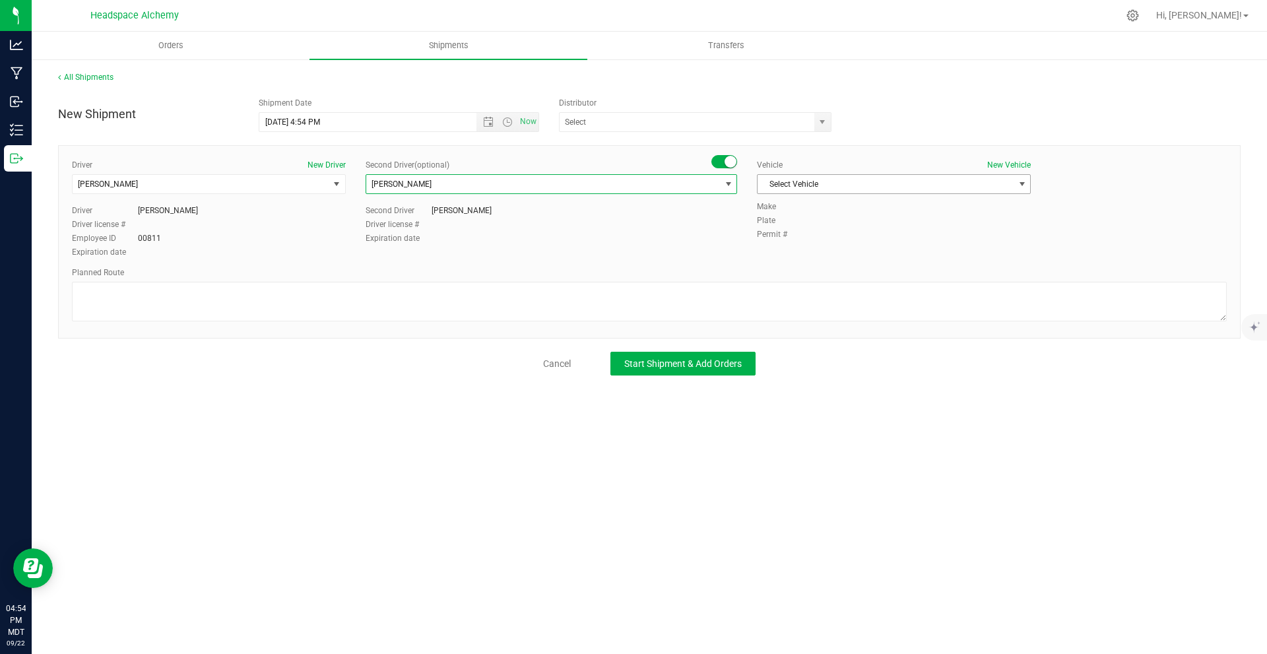
click at [926, 184] on span "Select Vehicle" at bounding box center [885, 184] width 256 height 18
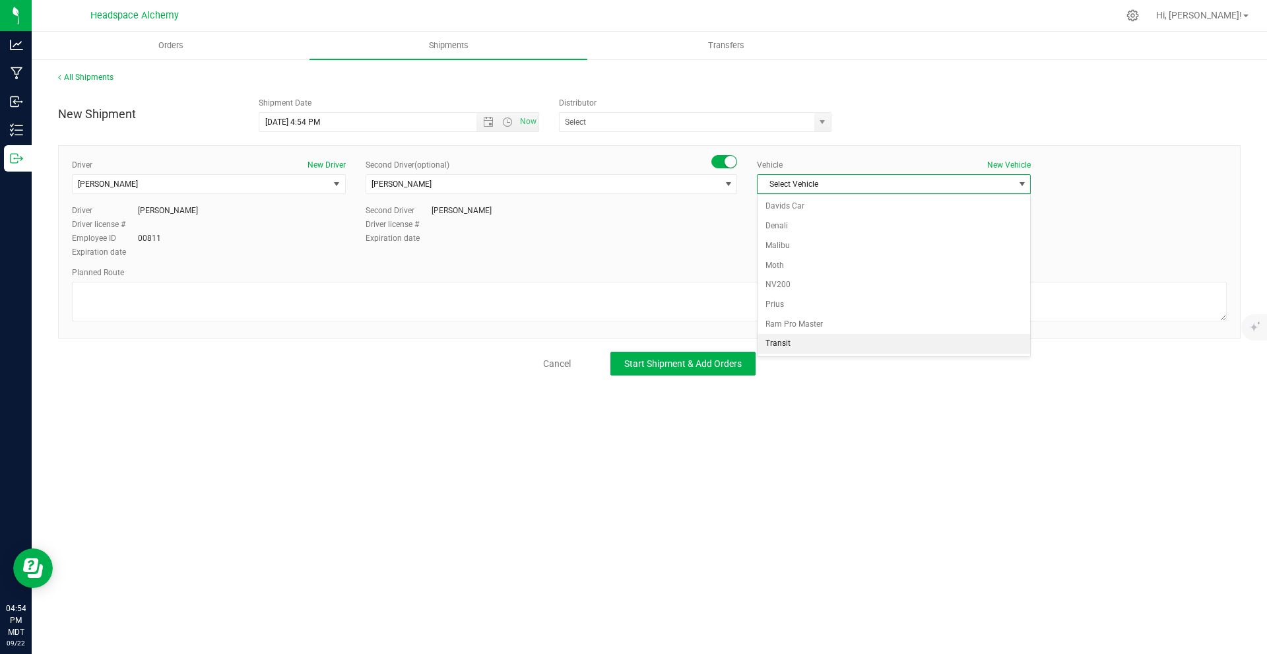
click at [808, 340] on li "Transit" at bounding box center [893, 344] width 273 height 20
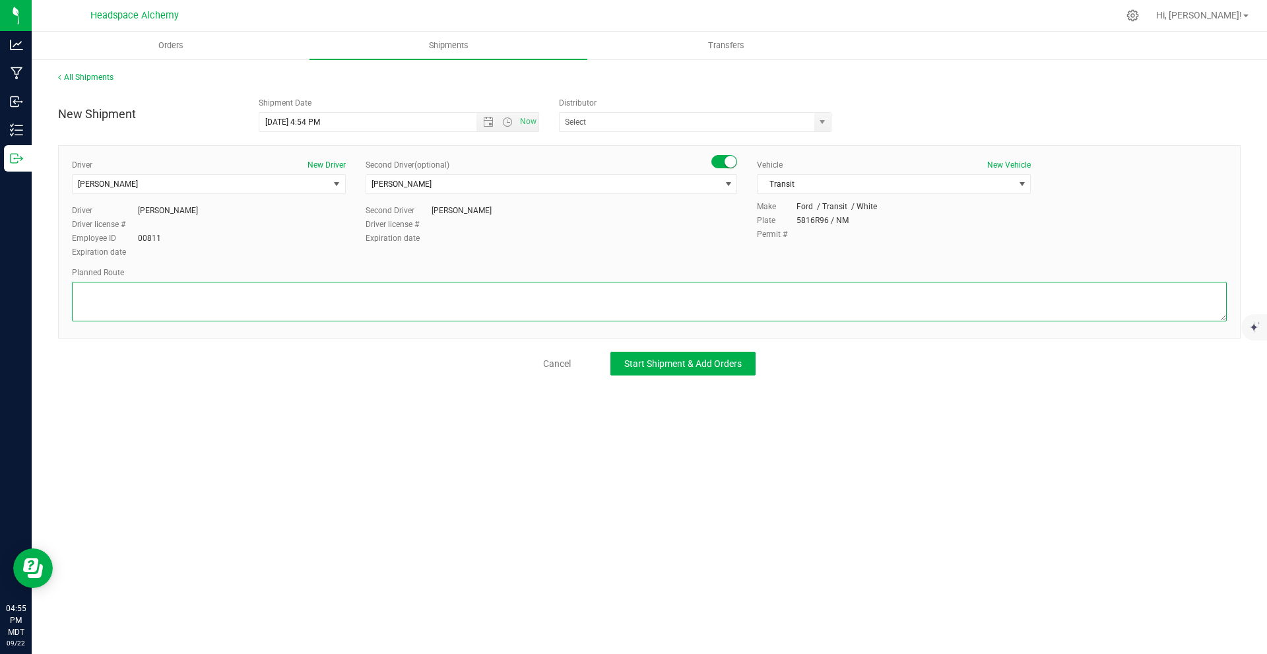
paste textarea "805 El Molino Blvd Las Cruces, NM 88005  Get on I-25 N from W Lohman Ave 9 min…"
type textarea "805 El Molino Blvd Las Cruces, NM 88005  Get on I-25 N from W Lohman Ave 9 min…"
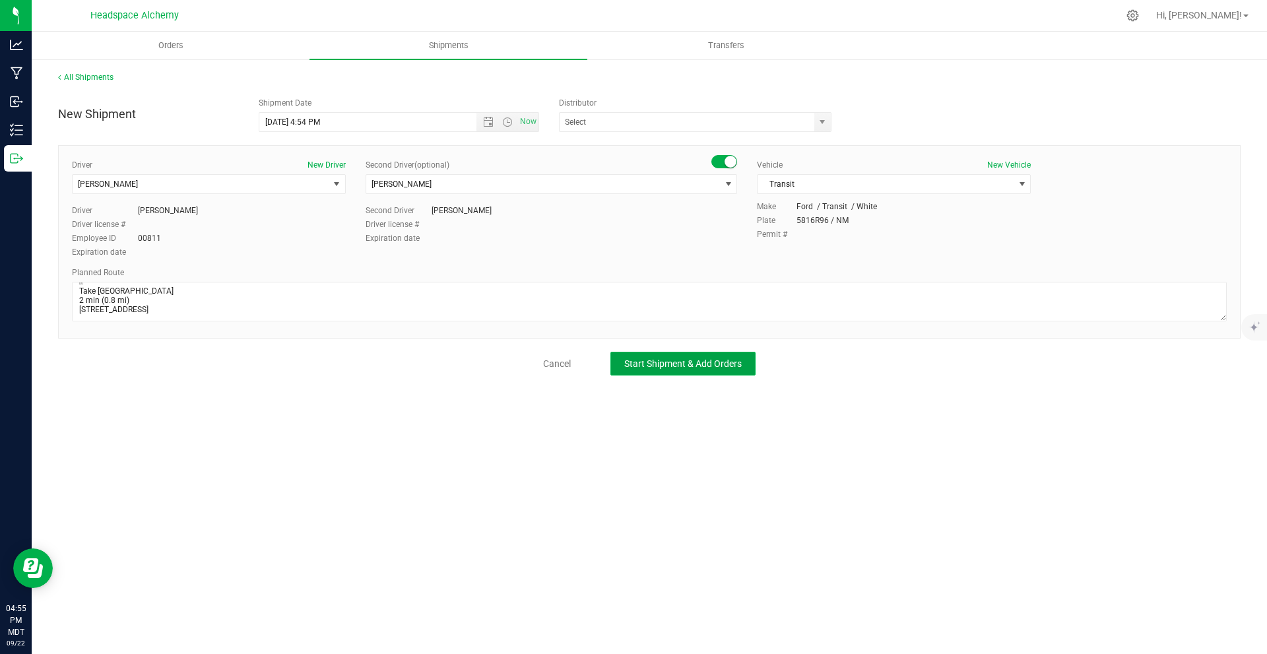
click at [709, 370] on button "Start Shipment & Add Orders" at bounding box center [682, 364] width 145 height 24
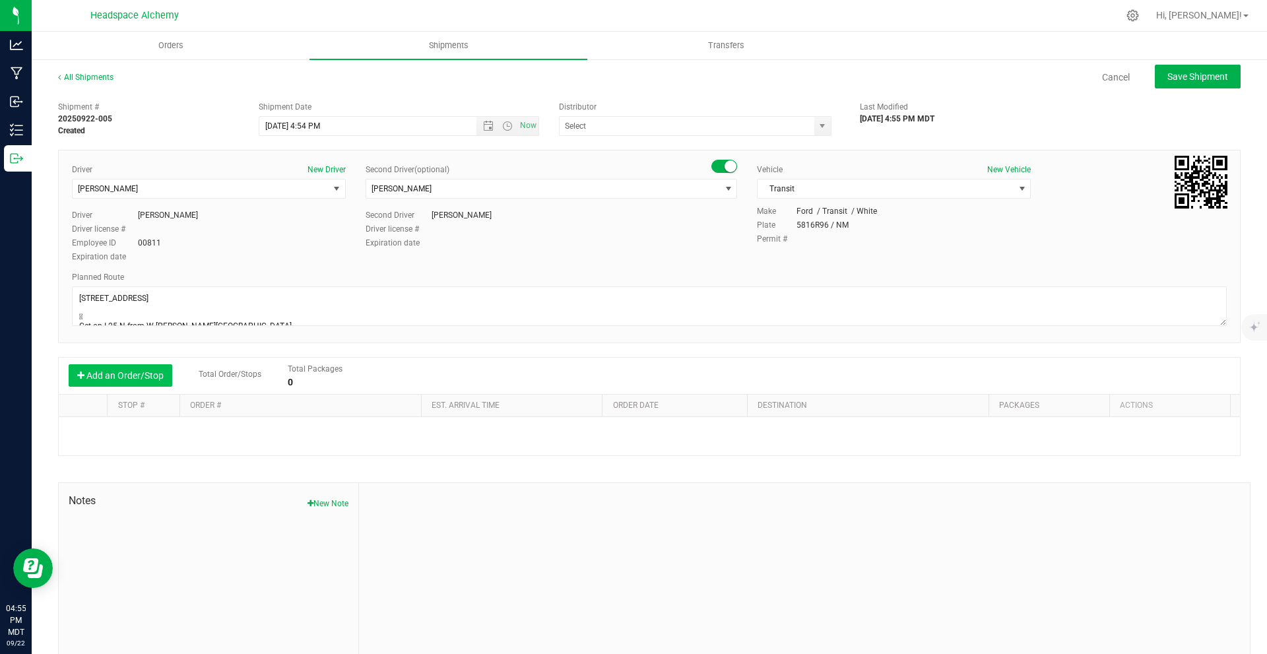
click at [158, 371] on button "Add an Order/Stop" at bounding box center [121, 375] width 104 height 22
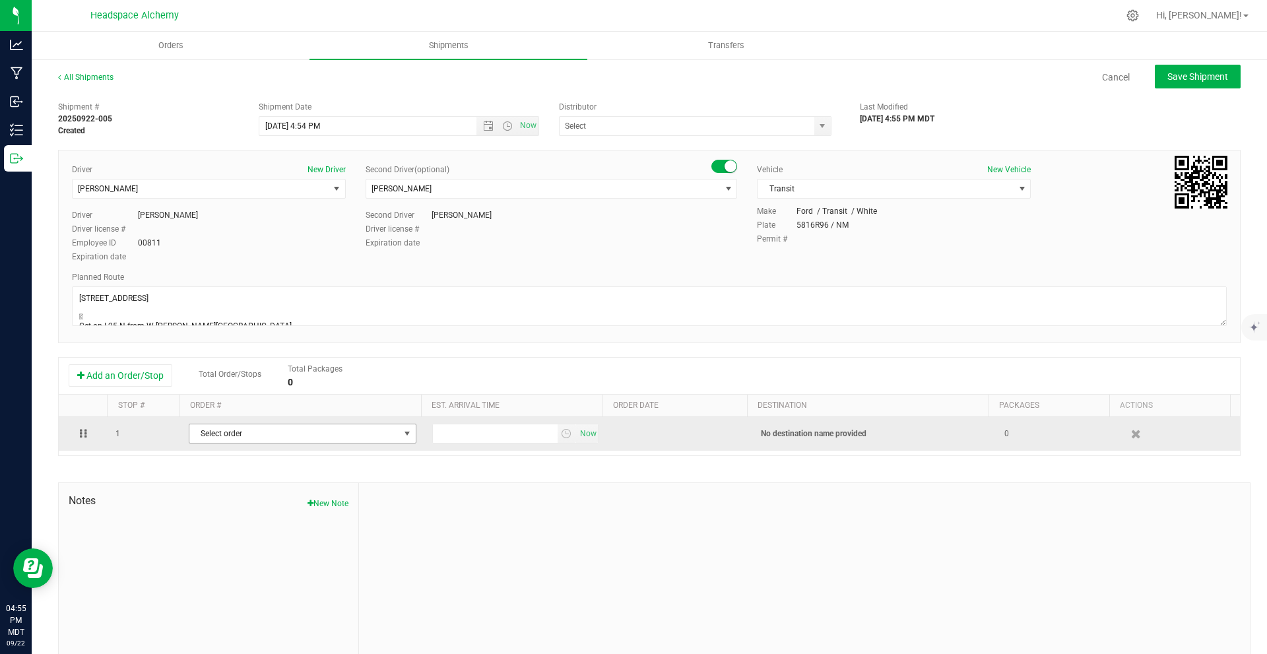
click at [268, 433] on span "Select order" at bounding box center [294, 433] width 210 height 18
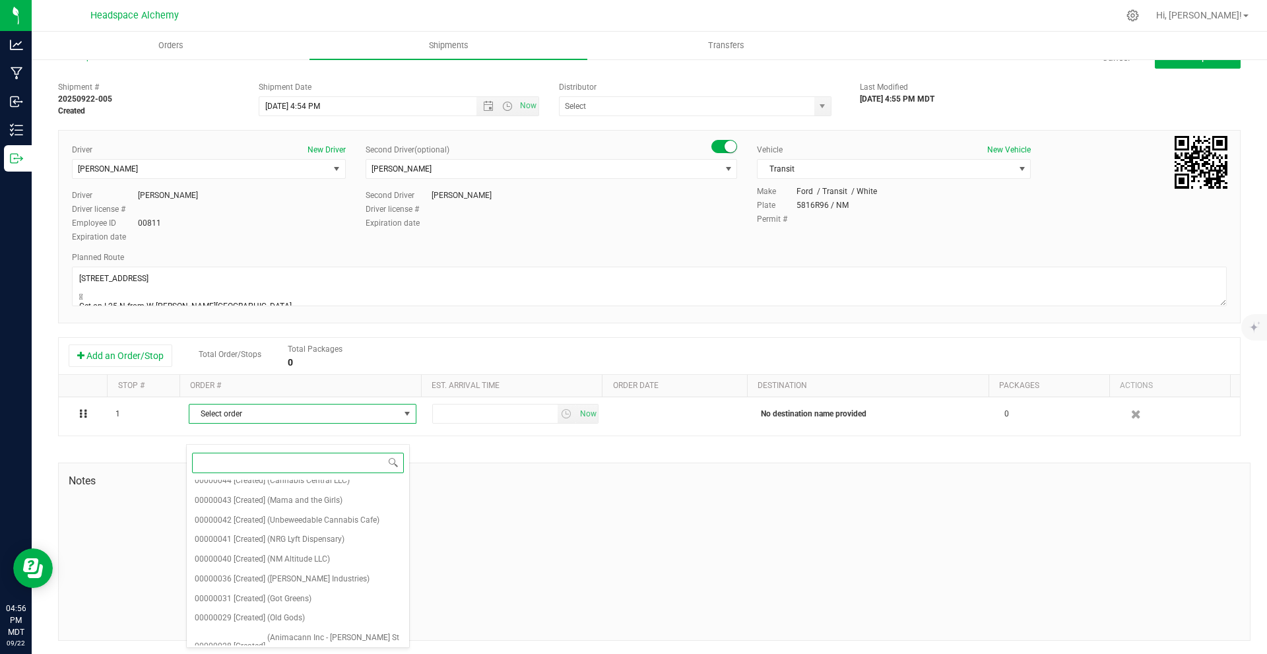
scroll to position [8279, 0]
click at [649, 538] on div at bounding box center [804, 551] width 891 height 177
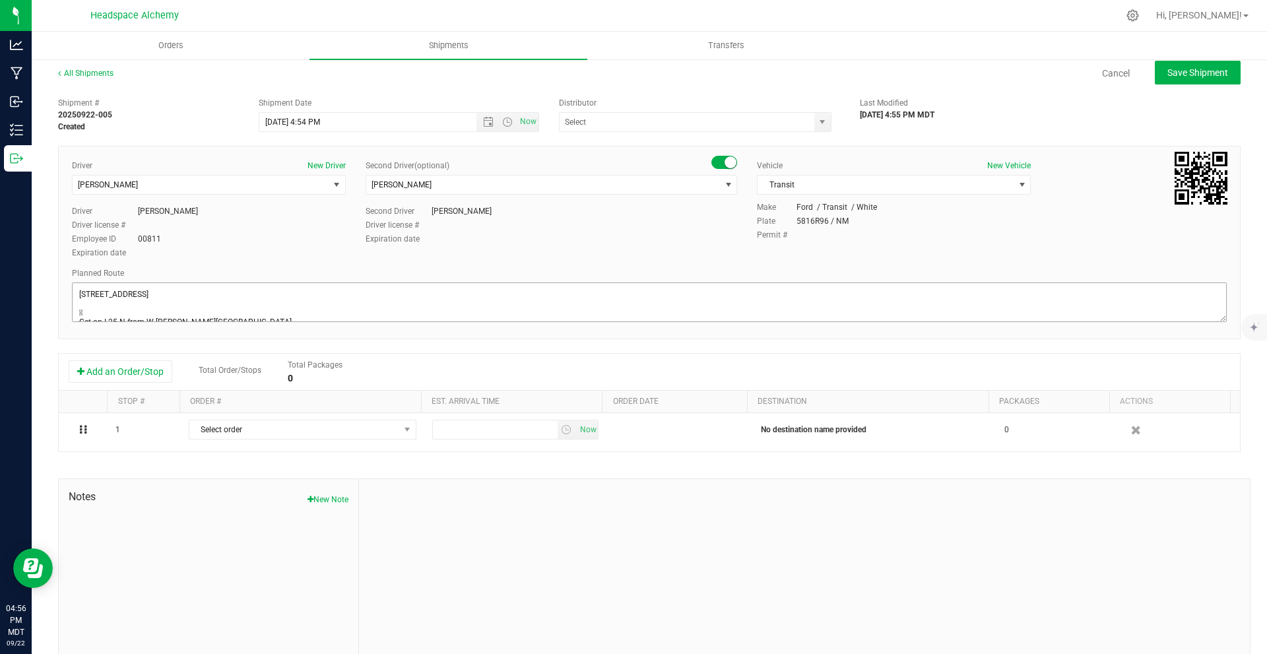
scroll to position [0, 0]
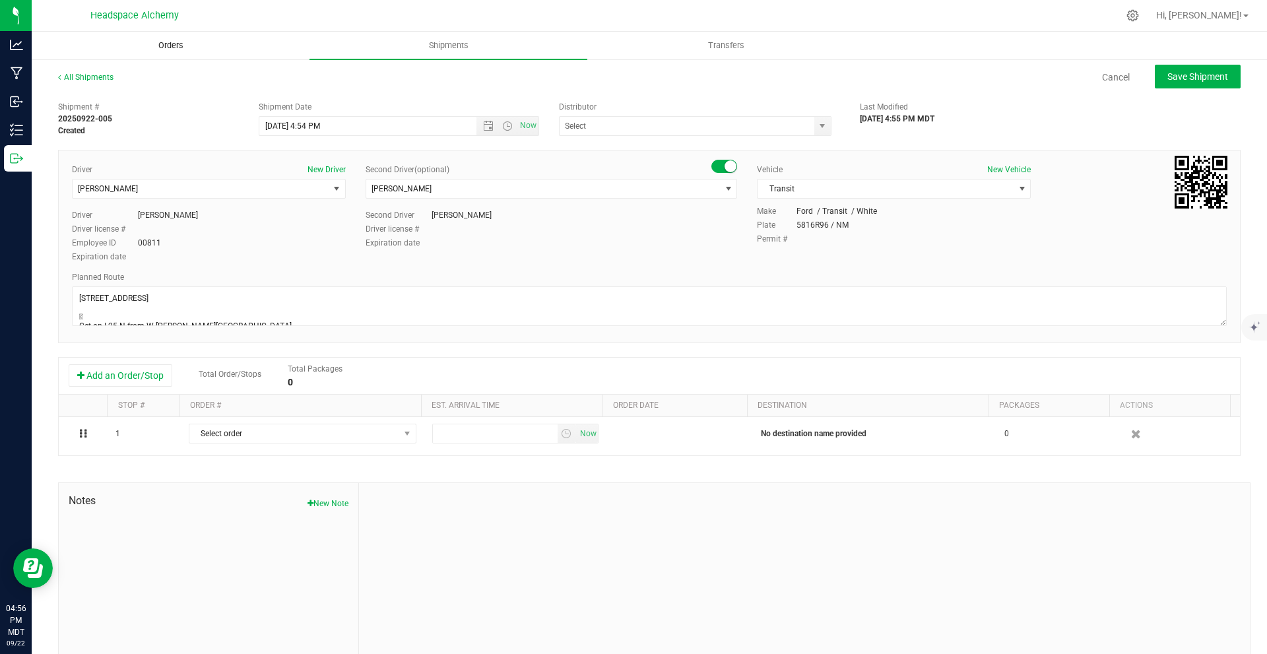
click at [189, 49] on span "Orders" at bounding box center [171, 46] width 61 height 12
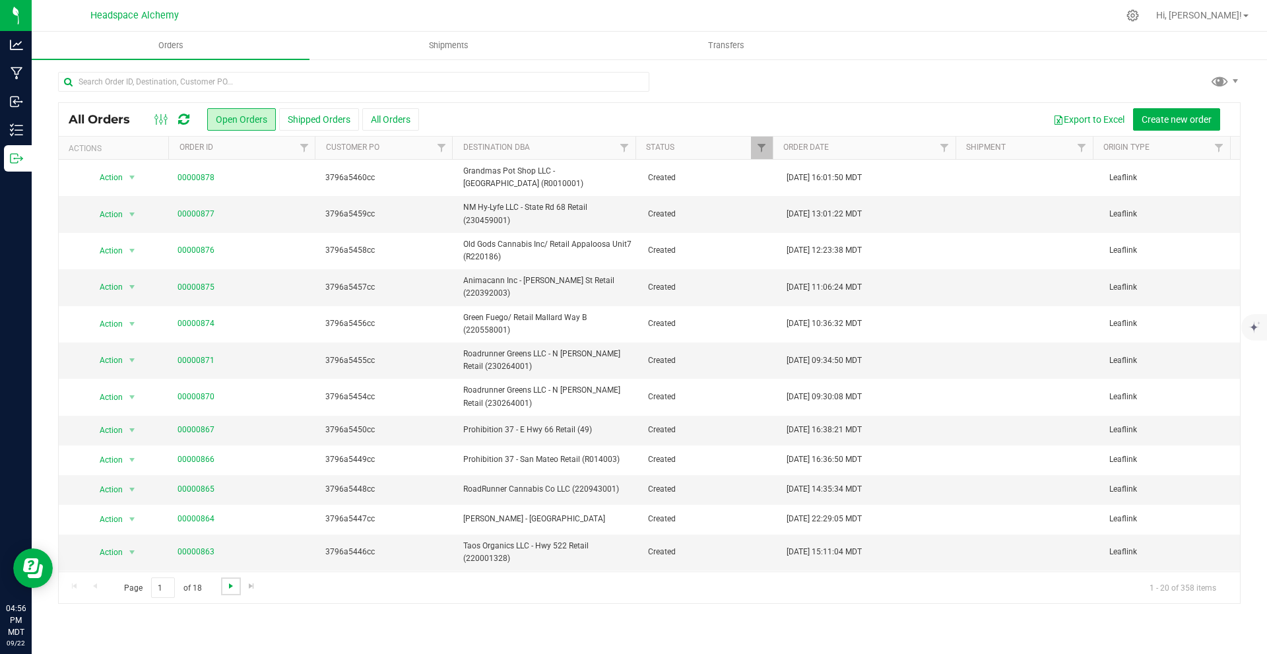
click at [226, 587] on span "Go to the next page" at bounding box center [231, 586] width 11 height 11
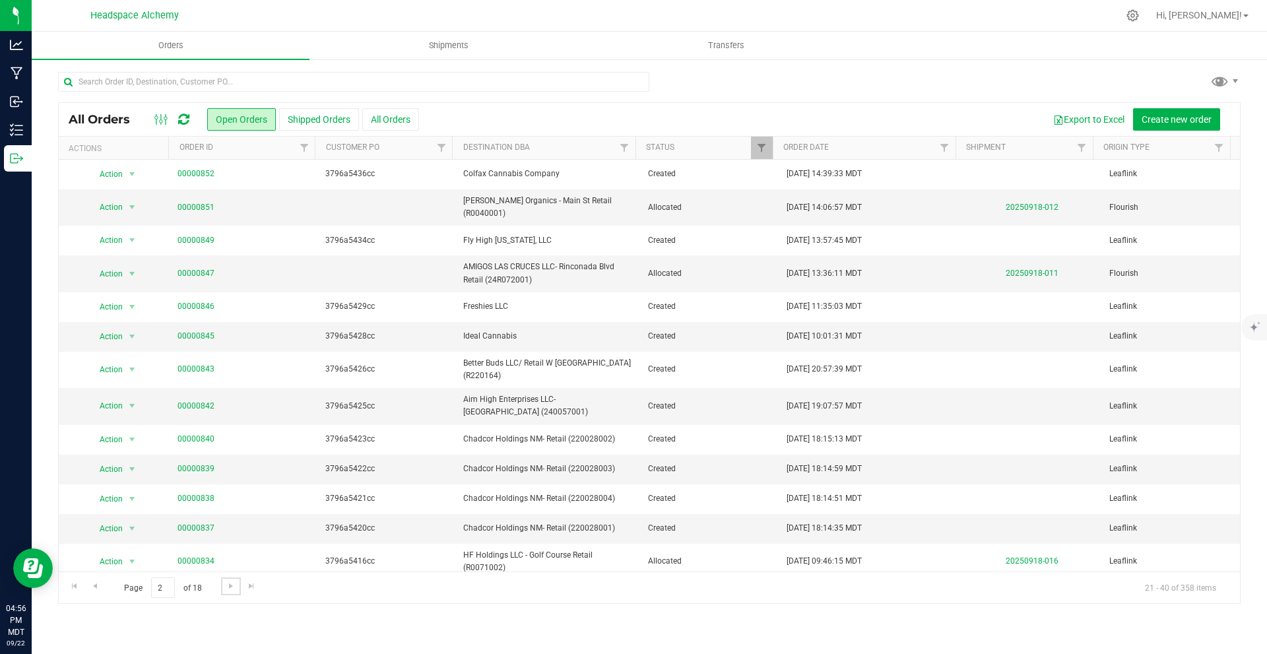
scroll to position [66, 0]
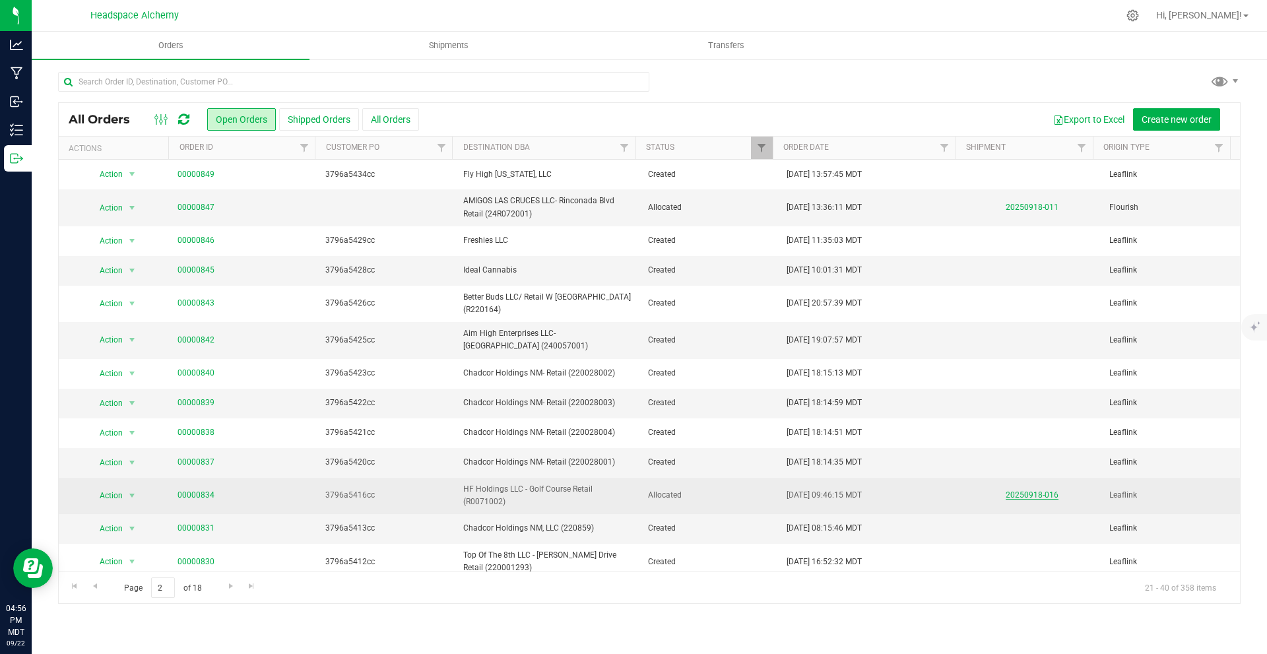
click at [1010, 490] on link "20250918-016" at bounding box center [1032, 494] width 53 height 9
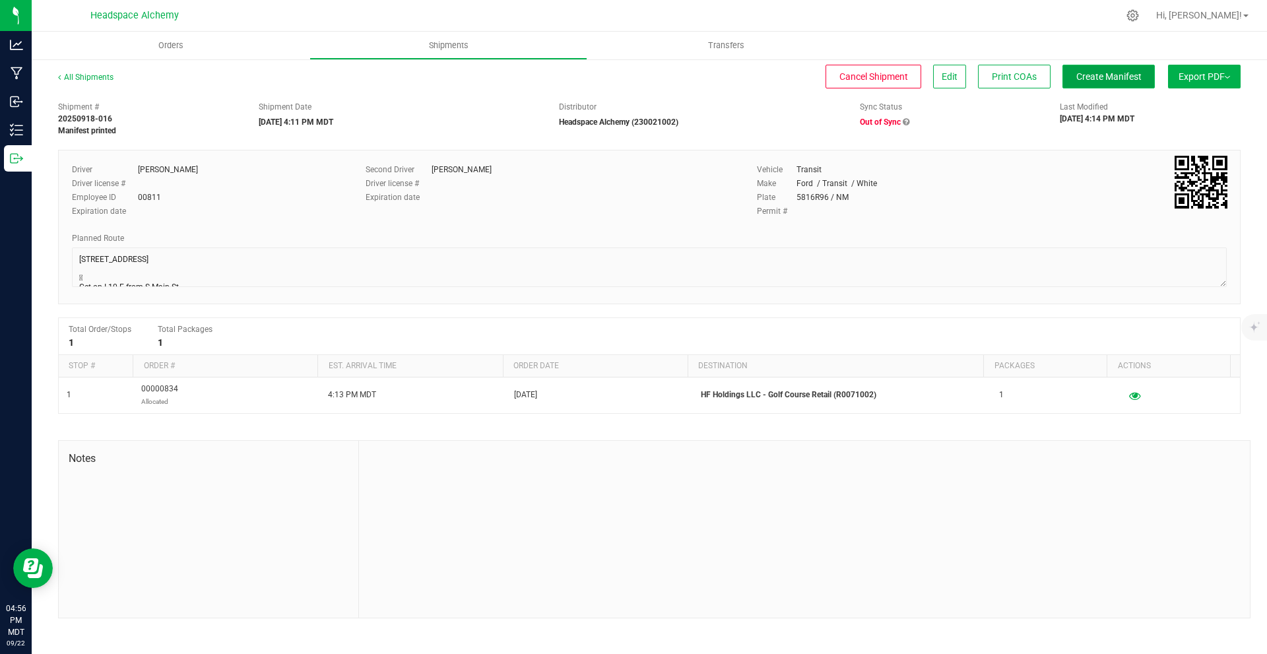
click at [1124, 71] on span "Create Manifest" at bounding box center [1108, 76] width 65 height 11
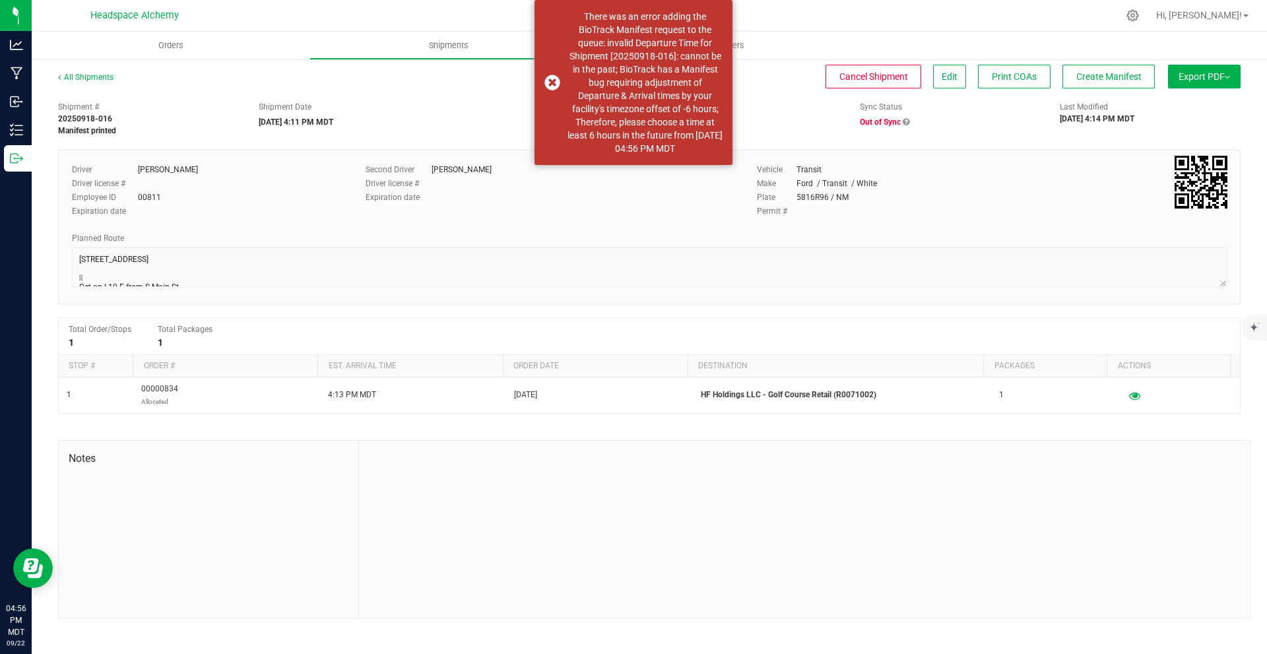
click at [1191, 71] on span "Export PDF" at bounding box center [1203, 76] width 51 height 11
click at [1048, 213] on div "Permit #" at bounding box center [992, 211] width 470 height 12
click at [945, 80] on span "Edit" at bounding box center [950, 76] width 16 height 11
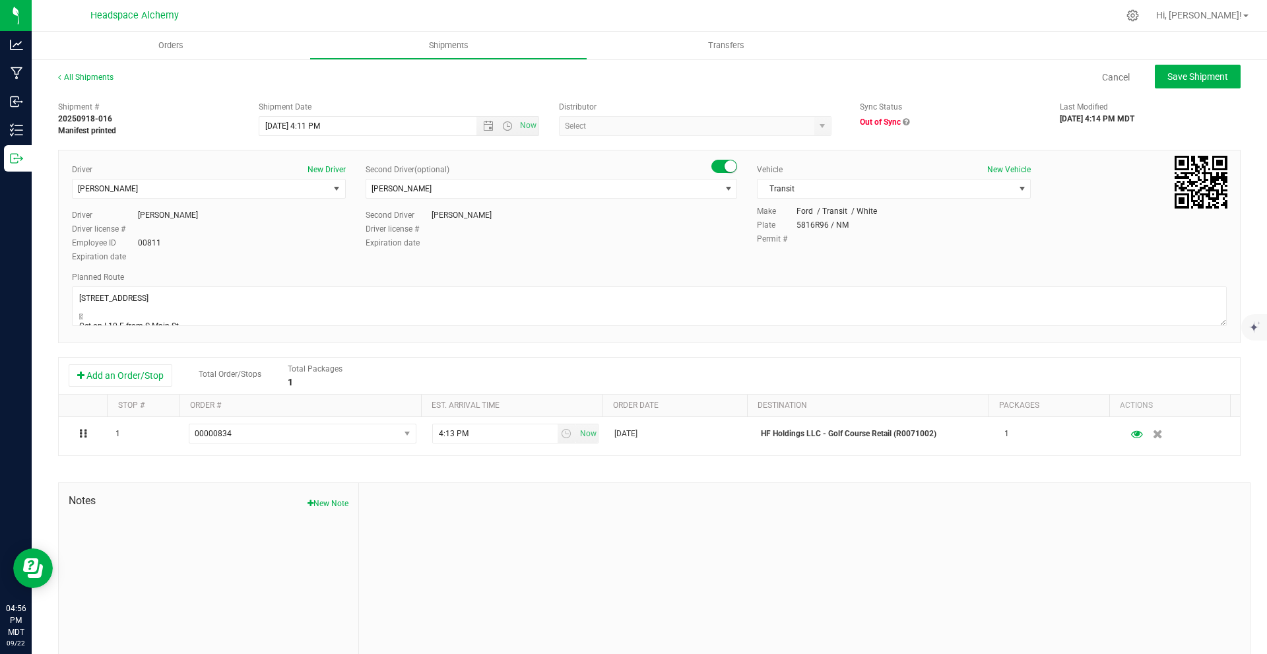
type input "Headspace Alchemy (230021002)"
click at [496, 129] on span "Open the time view" at bounding box center [507, 126] width 22 height 11
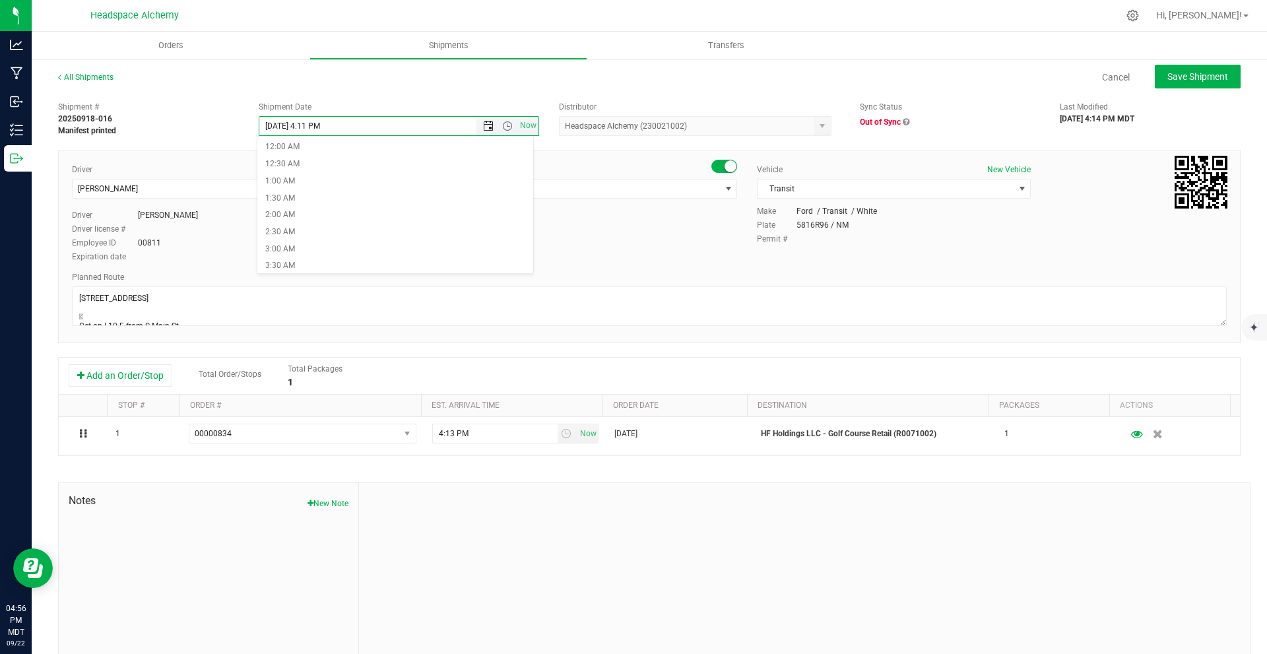
click at [483, 127] on span "Open the date view" at bounding box center [488, 126] width 11 height 11
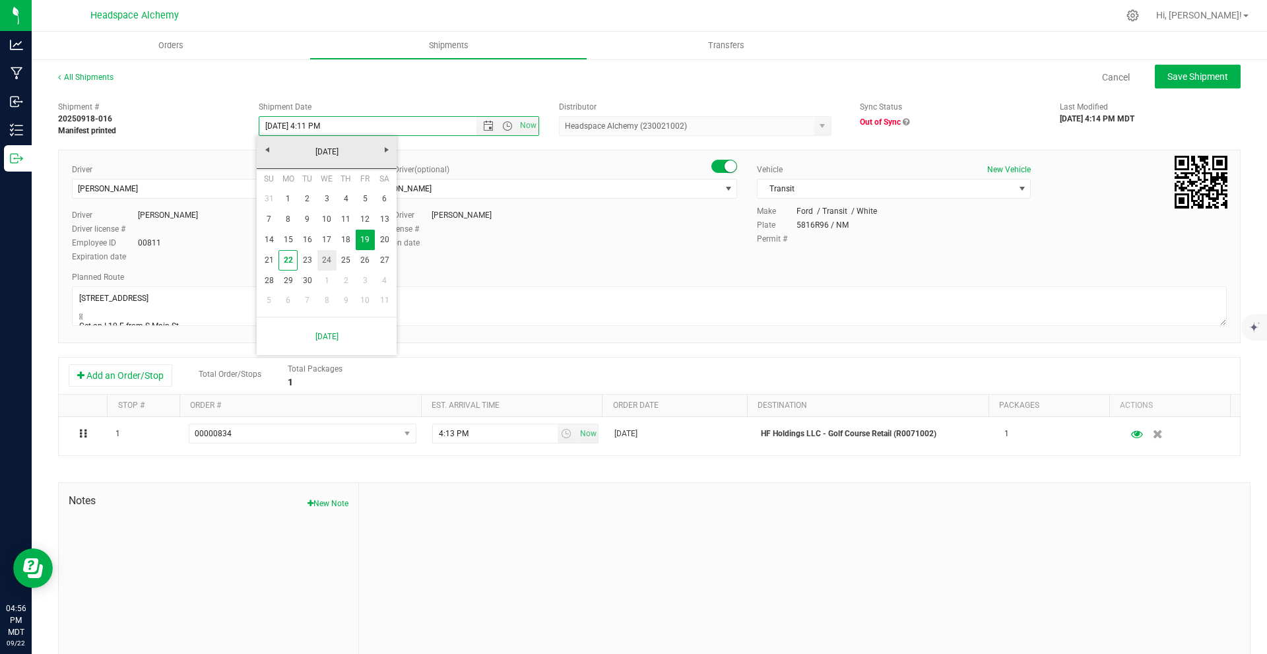
click at [335, 265] on link "24" at bounding box center [326, 260] width 19 height 20
type input "9/24/2025 4:11 PM"
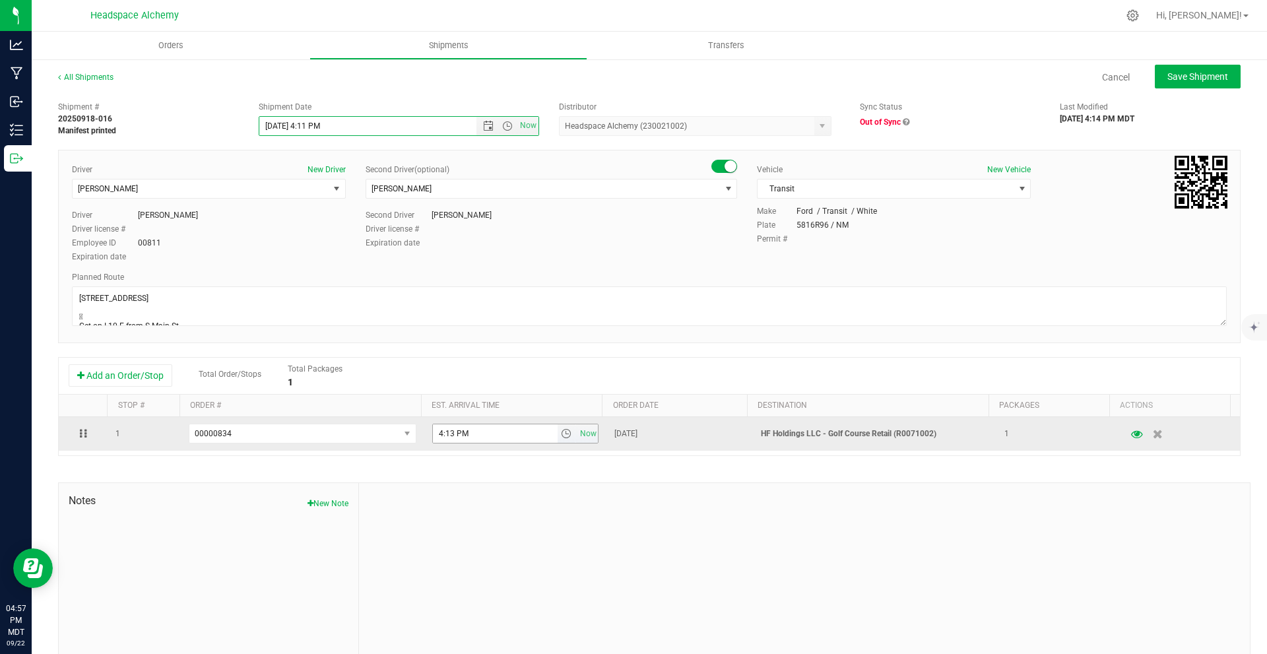
click at [561, 438] on span "select" at bounding box center [566, 433] width 11 height 11
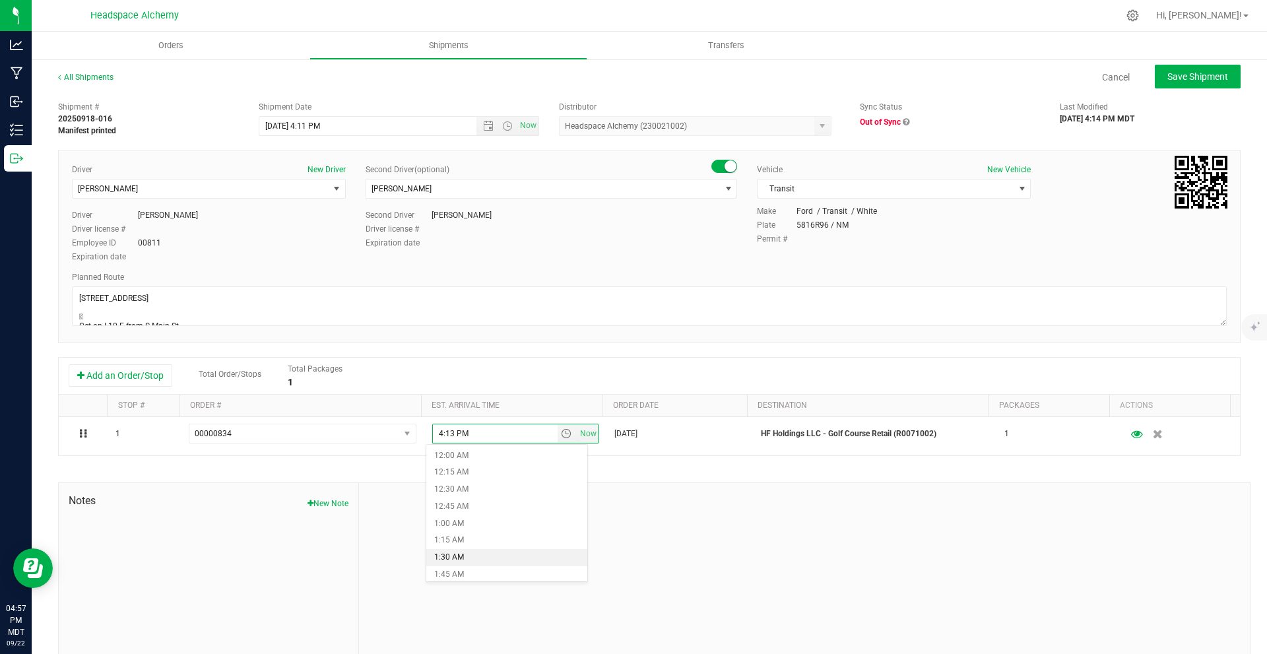
click at [522, 554] on li "1:30 AM" at bounding box center [506, 557] width 161 height 17
type input "1:30 AM"
click at [1215, 71] on button "Save Shipment" at bounding box center [1198, 77] width 86 height 24
type input "9/24/2025 10:11 PM"
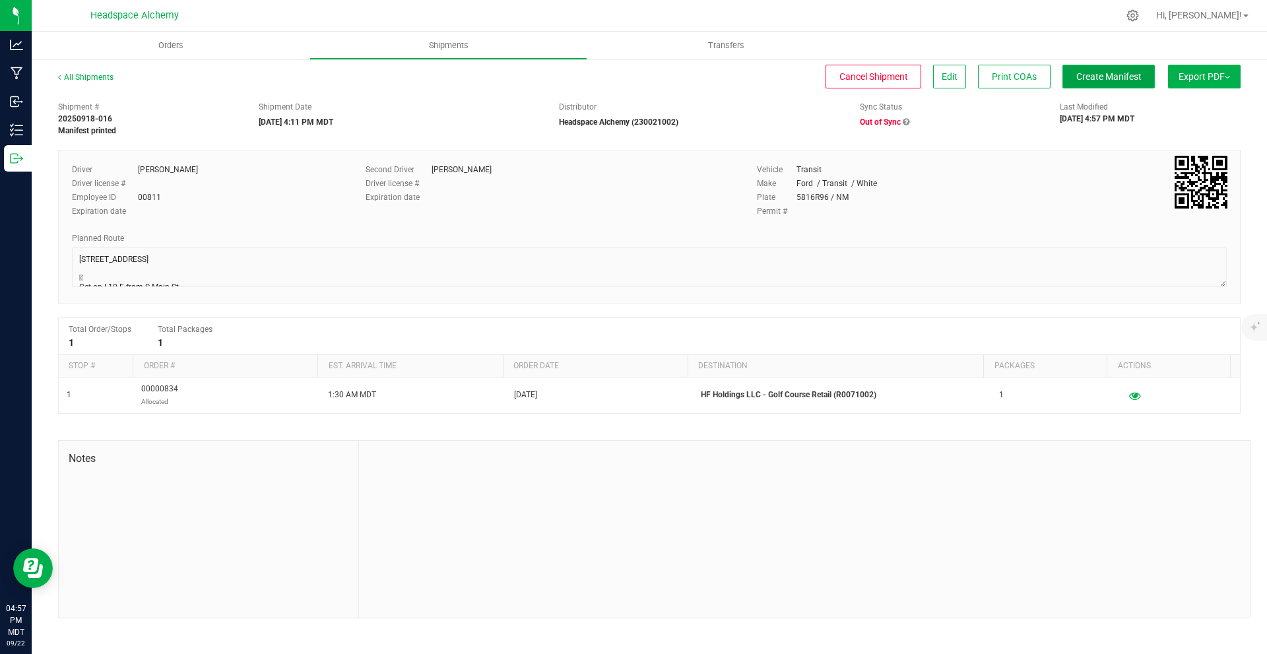
click at [1092, 77] on span "Create Manifest" at bounding box center [1108, 76] width 65 height 11
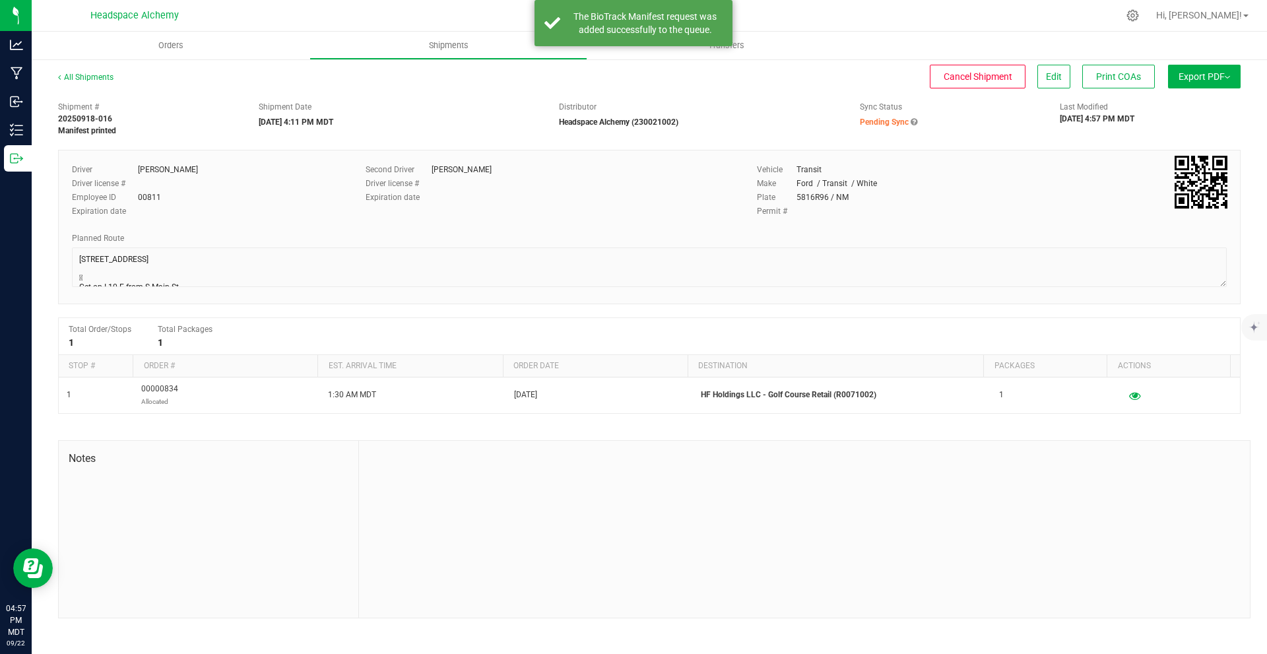
click at [1194, 73] on span "Export PDF" at bounding box center [1203, 76] width 51 height 11
click at [1188, 110] on span "Manifest by Package ID" at bounding box center [1185, 105] width 84 height 9
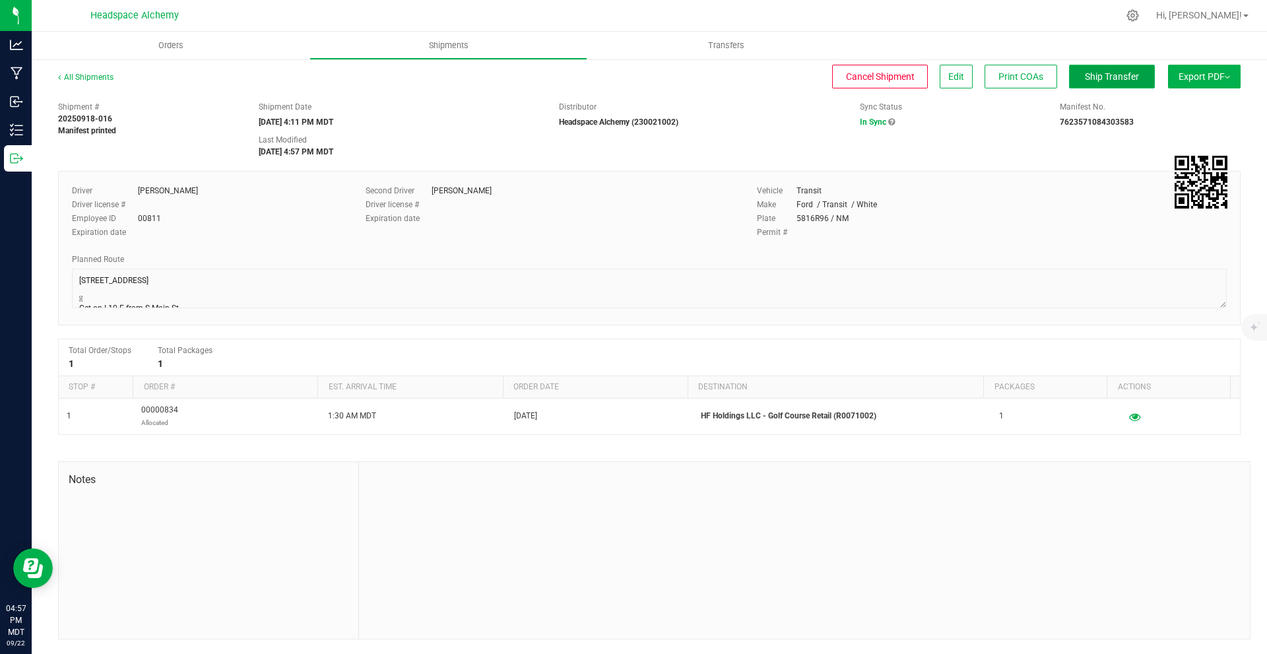
click at [1081, 78] on button "Ship Transfer" at bounding box center [1112, 77] width 86 height 24
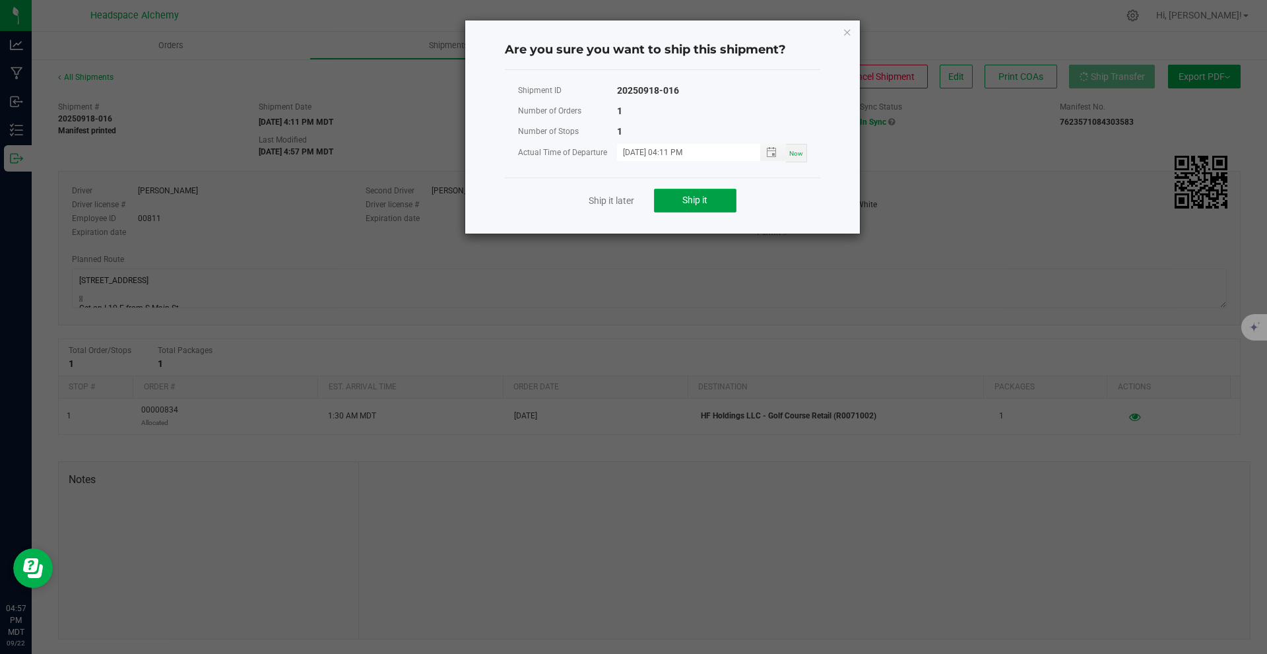
click at [675, 199] on button "Ship it" at bounding box center [695, 201] width 82 height 24
